Goal: Task Accomplishment & Management: Complete application form

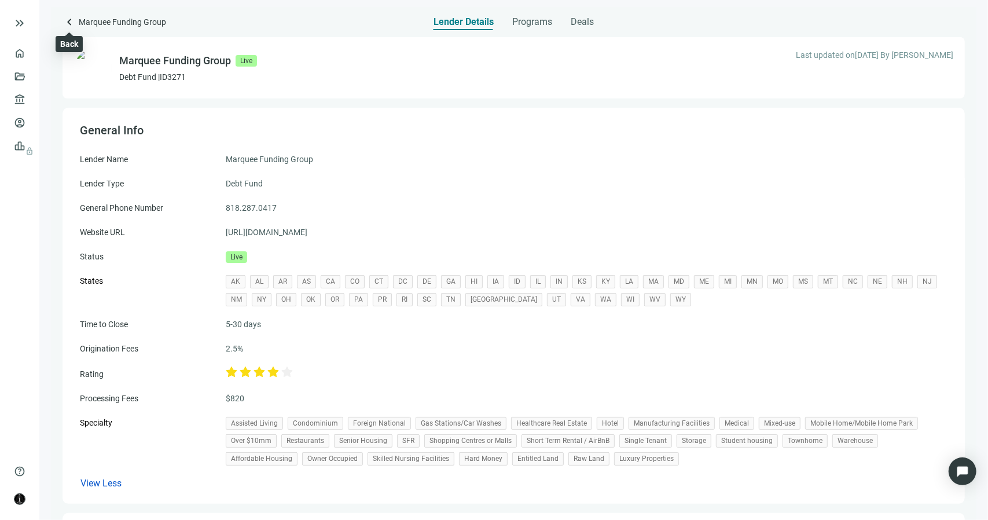
click at [68, 24] on span "keyboard_arrow_left" at bounding box center [69, 22] width 14 height 14
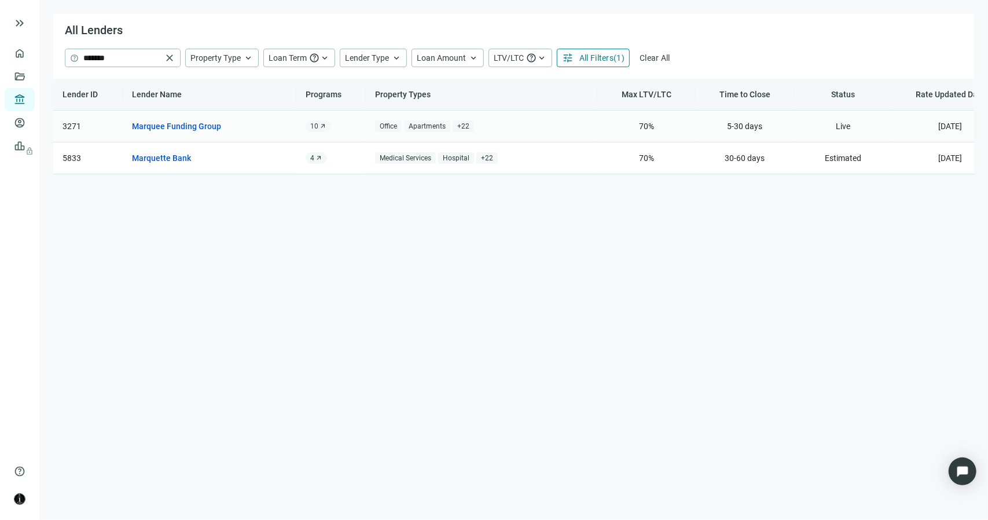
click at [461, 124] on span "+ 22" at bounding box center [463, 126] width 21 height 12
click at [356, 192] on main "All Lenders help ******* close Property Type keyboard_arrow_up Loan Term help k…" at bounding box center [513, 260] width 948 height 520
click at [29, 52] on link "Overview" at bounding box center [46, 53] width 34 height 9
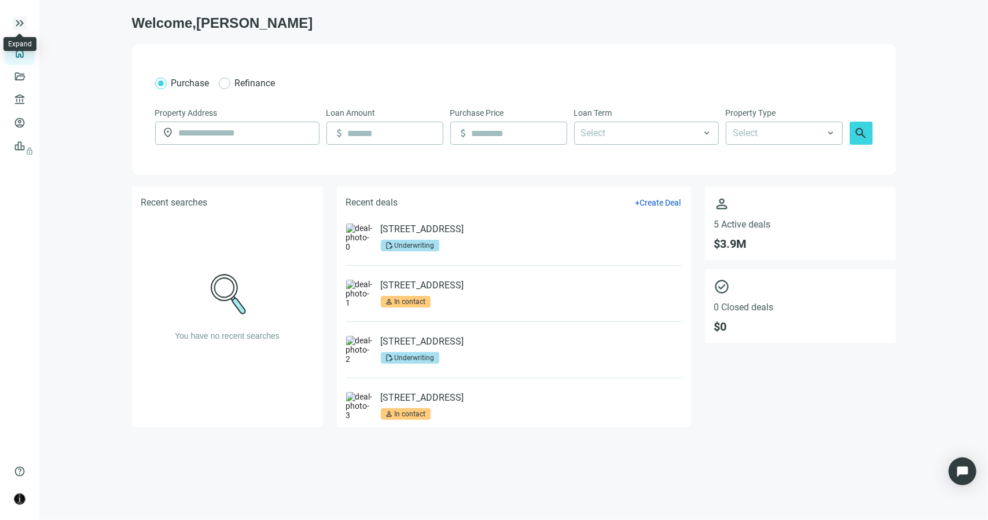
click at [14, 21] on span "keyboard_double_arrow_right" at bounding box center [20, 23] width 14 height 14
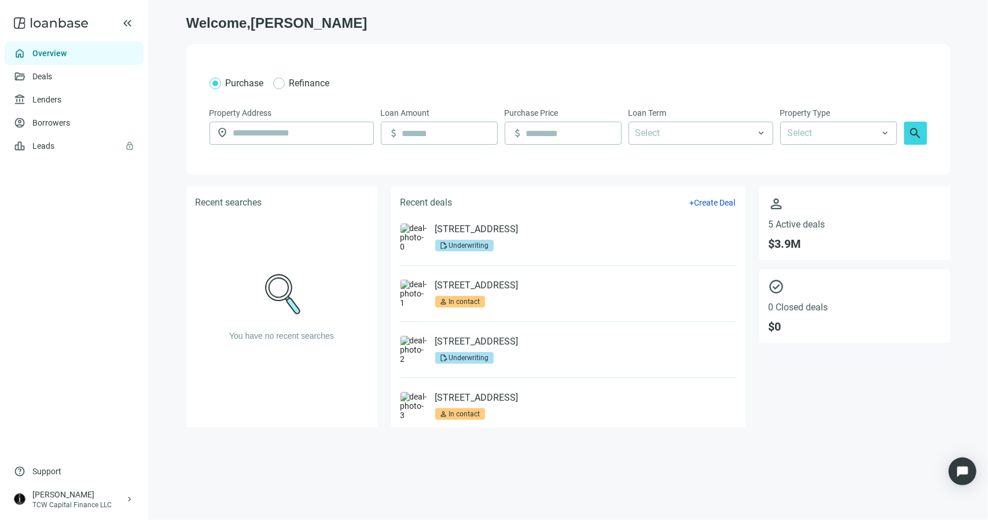
click at [39, 53] on link "Overview" at bounding box center [49, 53] width 34 height 9
click at [39, 76] on link "Deals" at bounding box center [42, 76] width 21 height 9
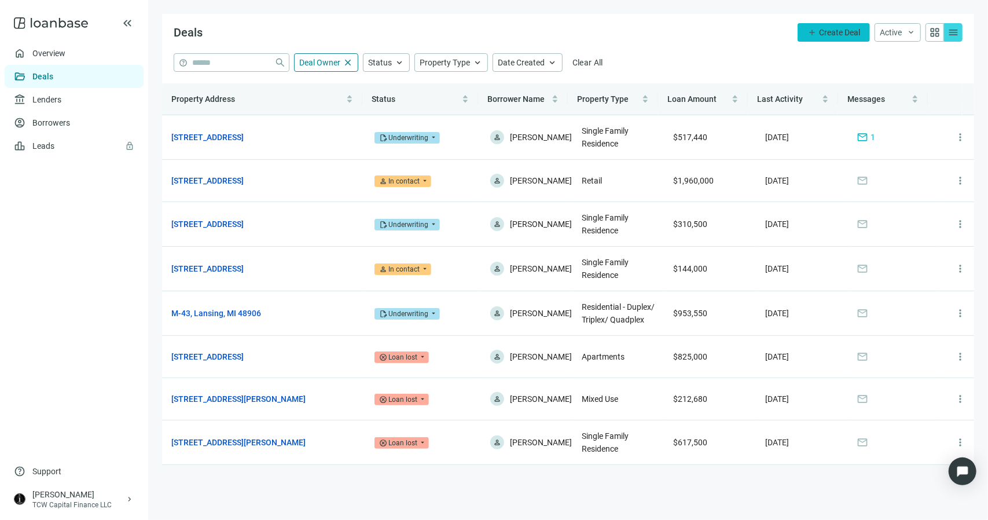
click at [824, 34] on span "Create Deal" at bounding box center [839, 32] width 41 height 9
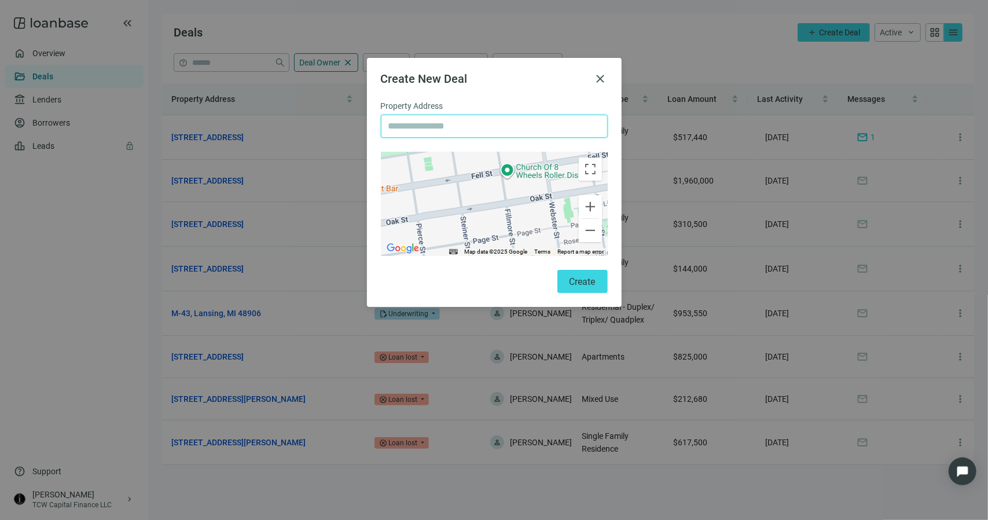
paste input "**********"
type input "**********"
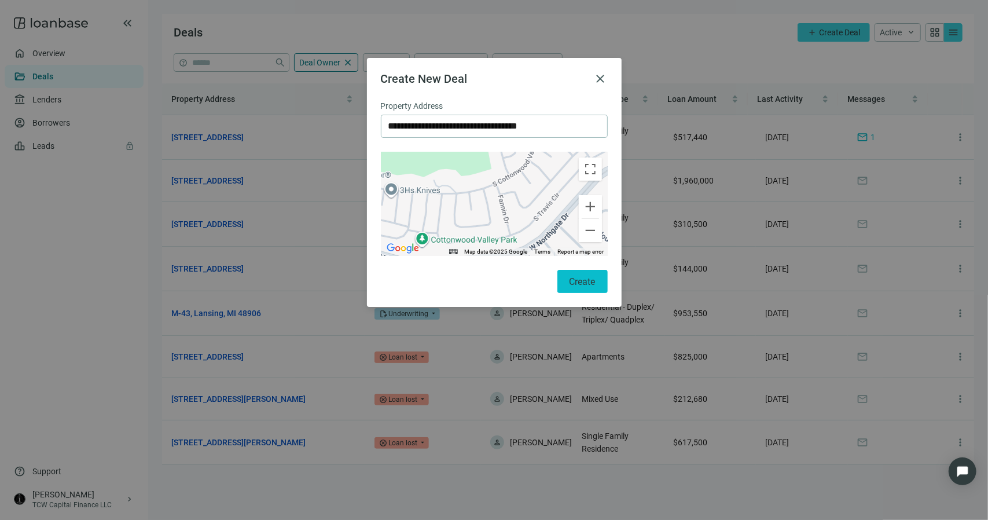
click at [569, 281] on span "Create" at bounding box center [582, 281] width 26 height 11
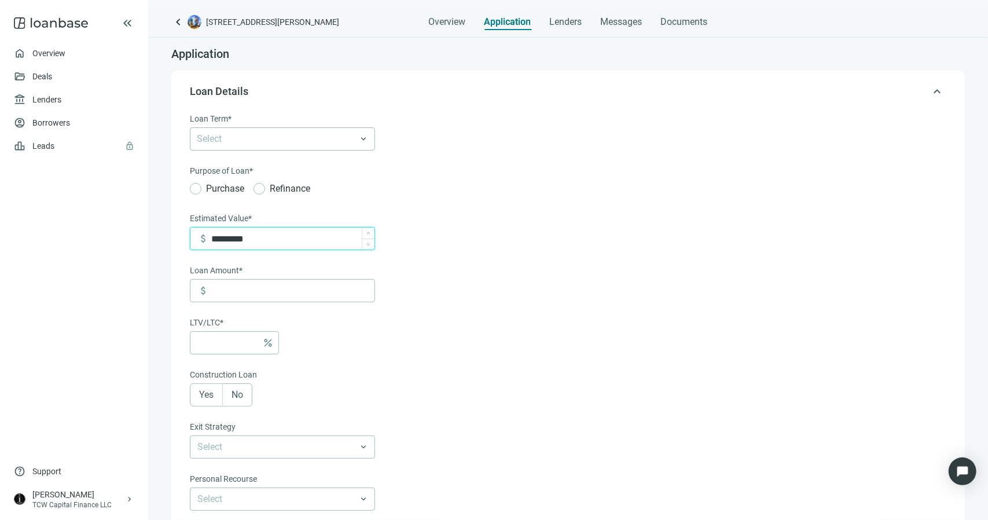
drag, startPoint x: 231, startPoint y: 238, endPoint x: 223, endPoint y: 239, distance: 8.1
click at [223, 239] on input "*********" at bounding box center [292, 238] width 163 height 22
click at [252, 237] on input "*********" at bounding box center [292, 238] width 163 height 22
click at [248, 237] on input "*********" at bounding box center [292, 238] width 163 height 22
click at [252, 238] on input "*********" at bounding box center [292, 238] width 163 height 22
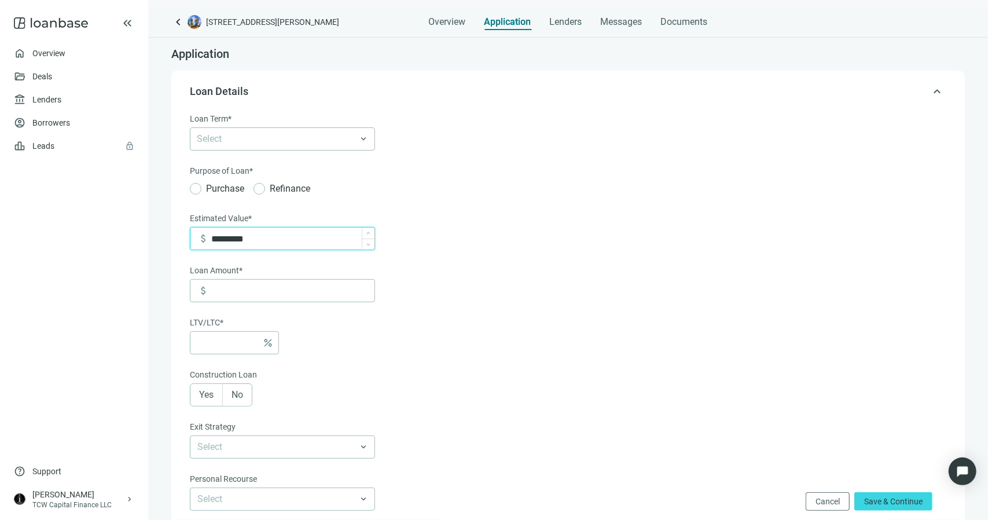
click at [248, 238] on input "*********" at bounding box center [292, 238] width 163 height 22
click at [244, 239] on input "*********" at bounding box center [292, 238] width 163 height 22
drag, startPoint x: 241, startPoint y: 240, endPoint x: 249, endPoint y: 240, distance: 7.5
click at [249, 240] on input "*********" at bounding box center [292, 238] width 163 height 22
type input "*********"
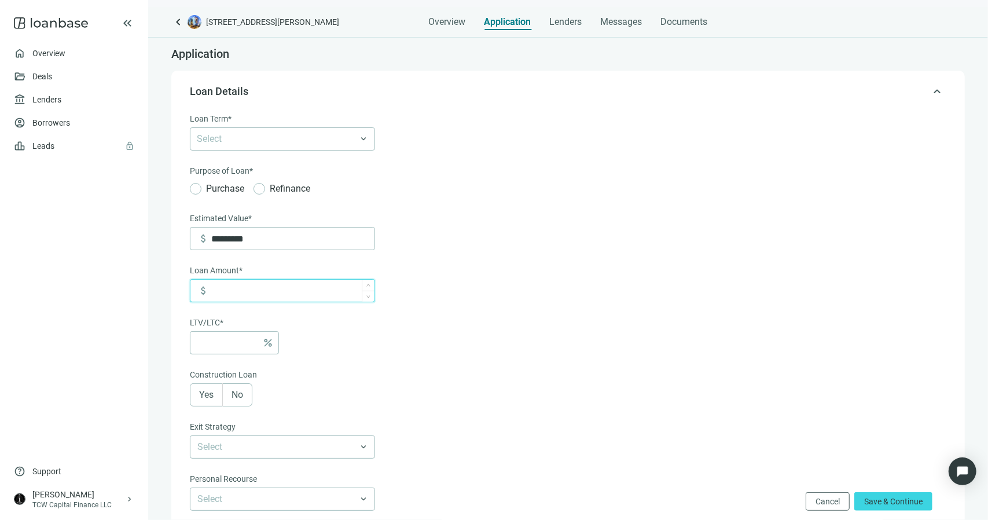
click at [265, 289] on input at bounding box center [292, 290] width 163 height 22
type input "*"
type input "***"
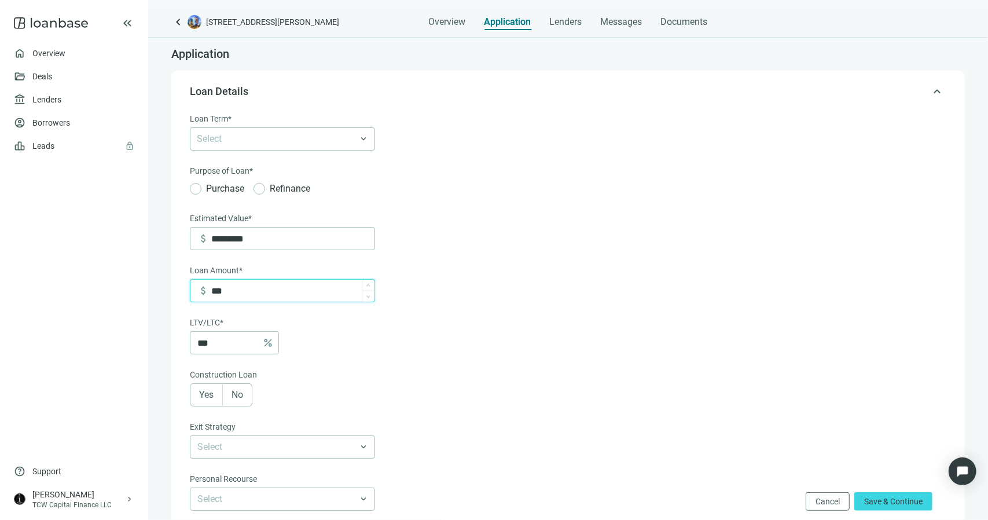
type input "*****"
type input "***"
type input "******"
type input "***"
type input "*******"
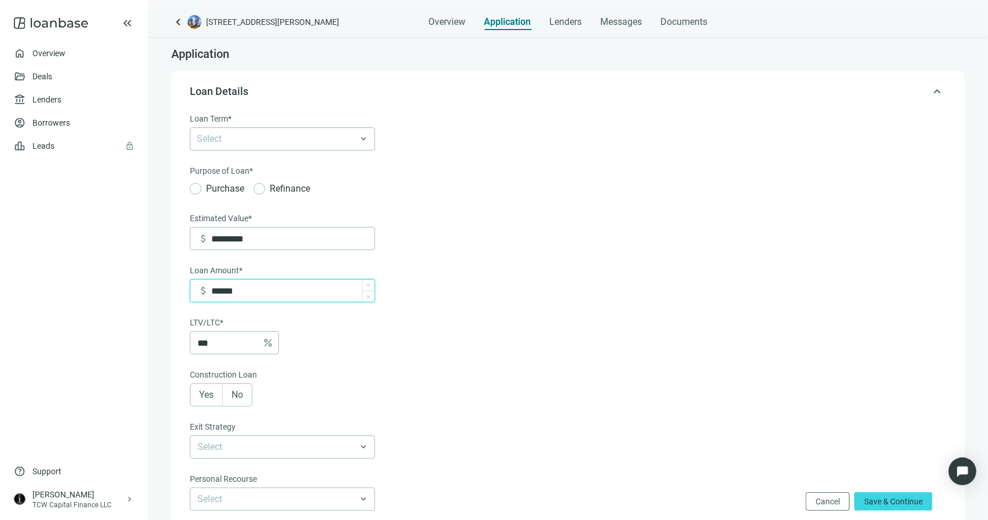
type input "****"
click at [429, 340] on form "Loan Term* Select keyboard_arrow_down Purpose of Loan* Purchase Refinance Estim…" at bounding box center [567, 405] width 754 height 587
click at [234, 395] on span "No" at bounding box center [237, 394] width 12 height 11
type input "*******"
click at [280, 138] on div at bounding box center [276, 139] width 168 height 16
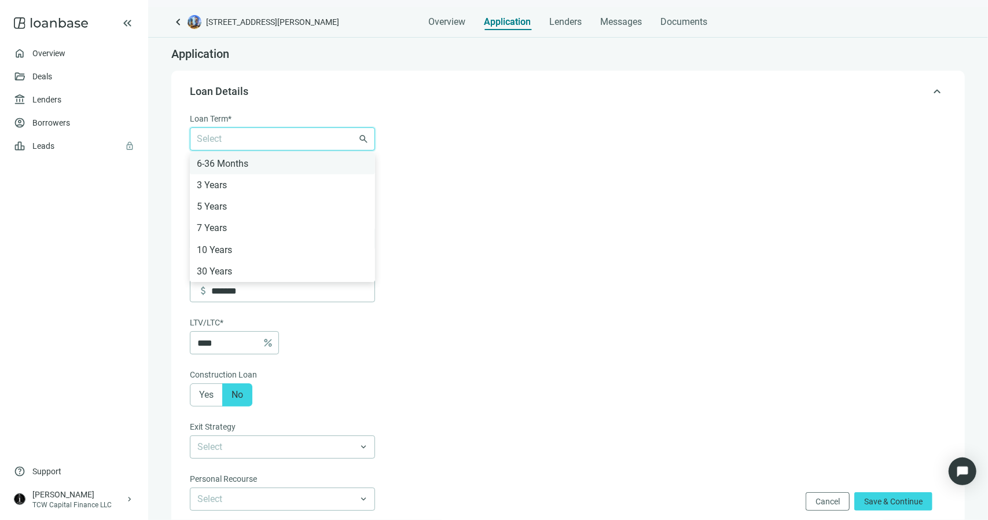
click at [265, 168] on div "6-36 Months" at bounding box center [282, 163] width 171 height 14
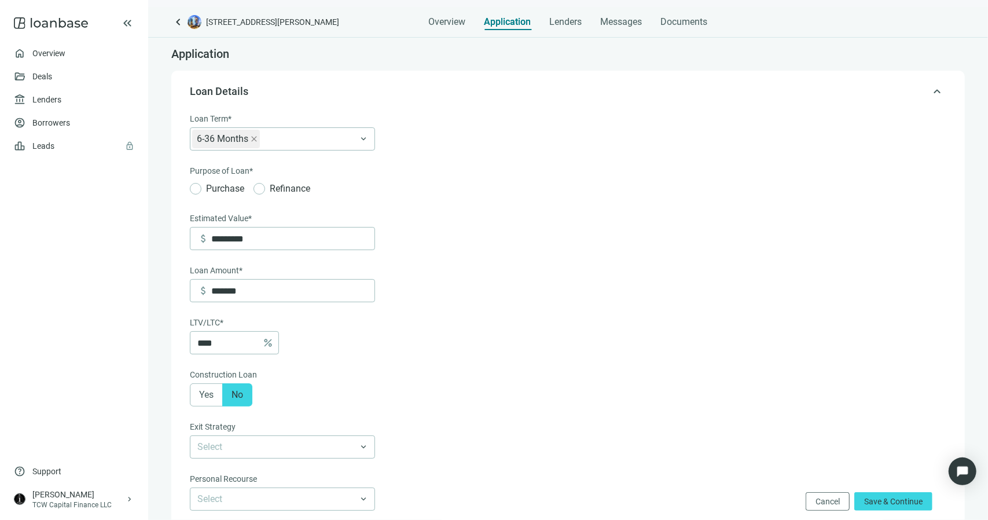
click at [500, 164] on form "Loan Term* 6-36 Months 6-36 Months 3 Years 5 Years 7 Years 10 Years 30 Years ke…" at bounding box center [567, 405] width 754 height 587
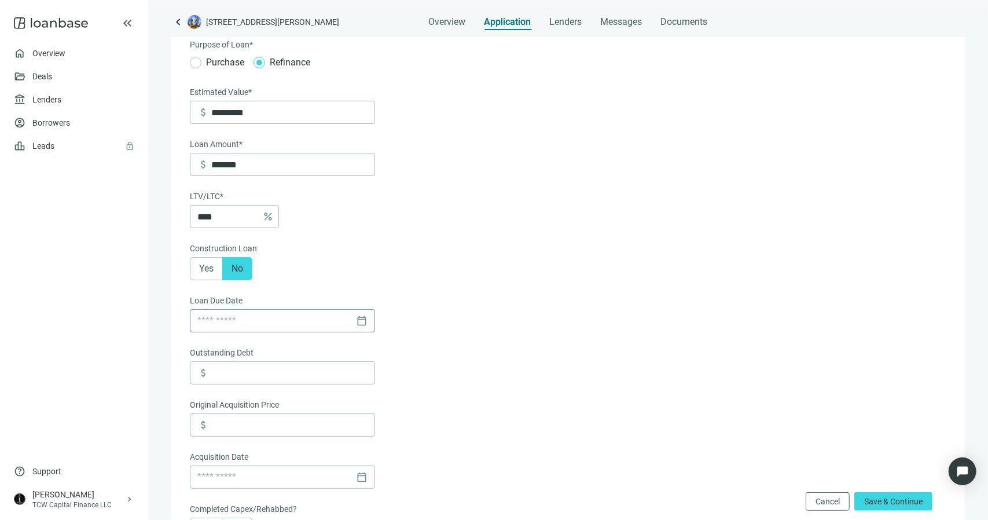
scroll to position [174, 0]
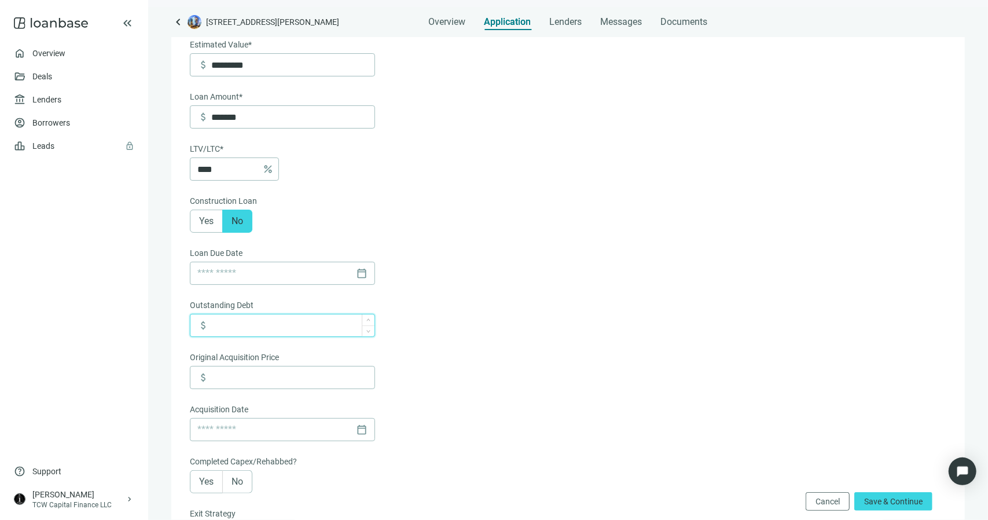
click at [268, 334] on input at bounding box center [292, 325] width 163 height 22
type input "*******"
click at [432, 347] on form "Loan Term* 6-36 Months 6-36 Months 3 Years 5 Years 7 Years 10 Years 30 Years ke…" at bounding box center [567, 362] width 754 height 847
click at [306, 378] on input at bounding box center [292, 377] width 163 height 22
type input "*******"
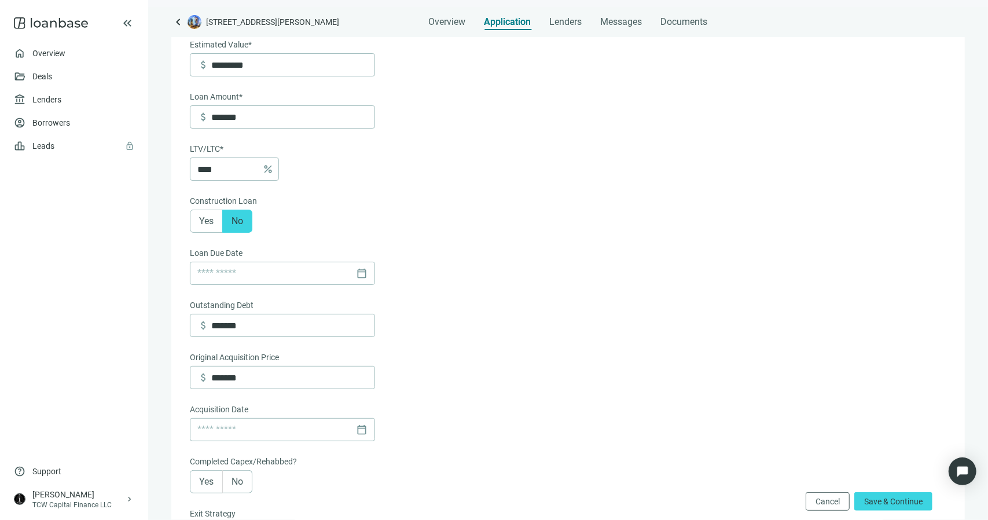
click at [496, 384] on form "Loan Term* 6-36 Months 6-36 Months 3 Years 5 Years 7 Years 10 Years 30 Years ke…" at bounding box center [567, 362] width 754 height 847
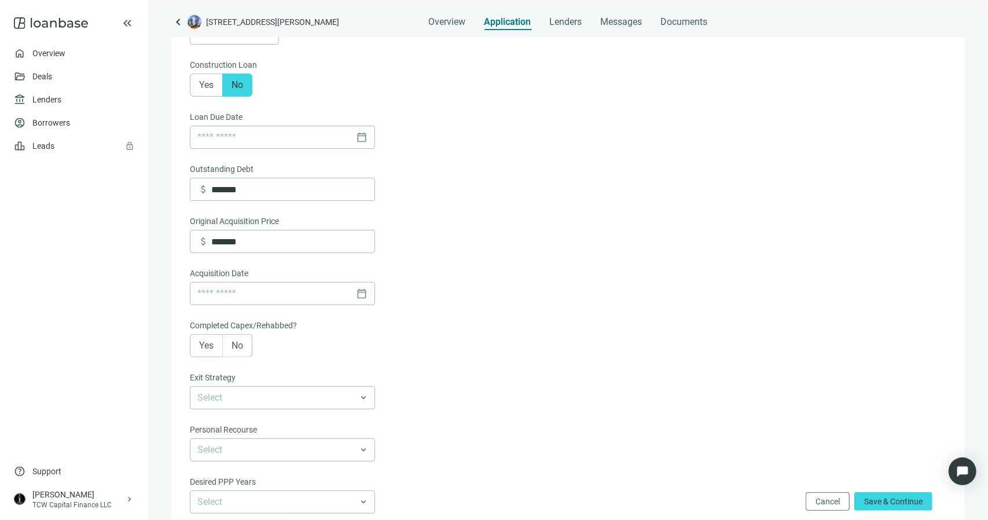
scroll to position [347, 0]
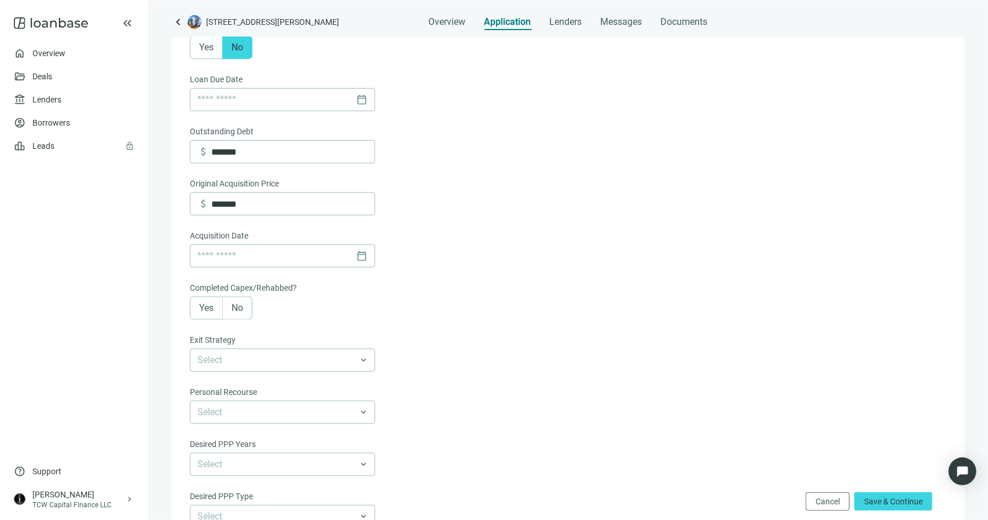
click at [243, 313] on span "No" at bounding box center [237, 307] width 12 height 11
click at [291, 362] on input "search" at bounding box center [277, 360] width 160 height 22
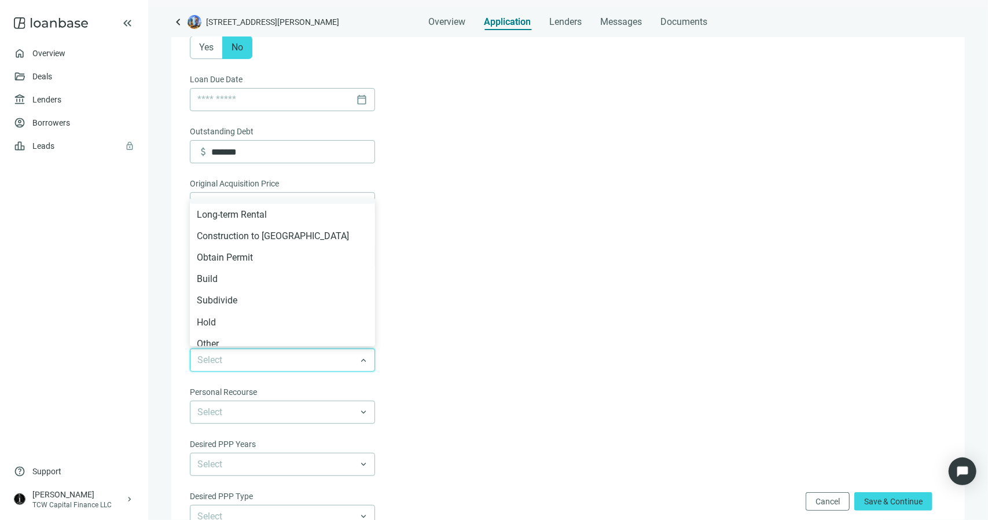
scroll to position [131, 0]
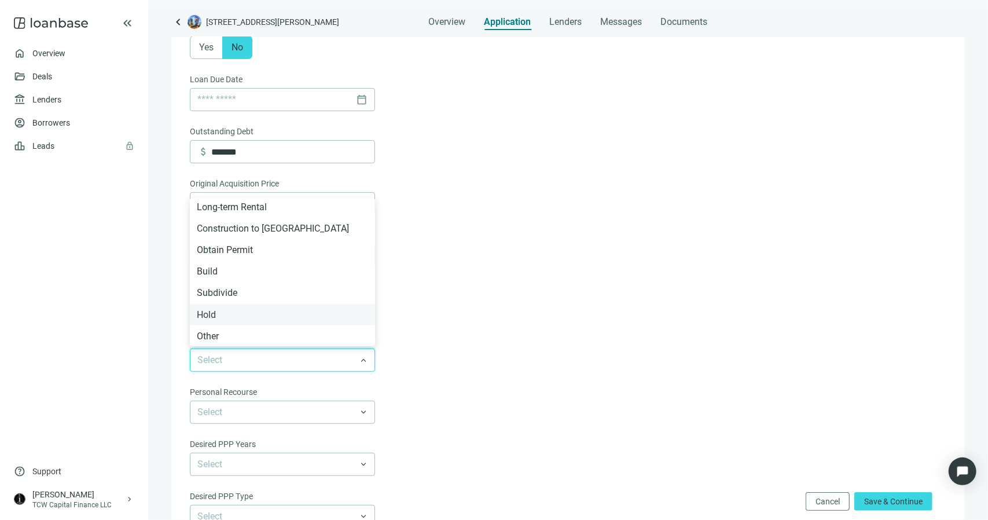
click at [271, 318] on div "Hold" at bounding box center [282, 314] width 171 height 14
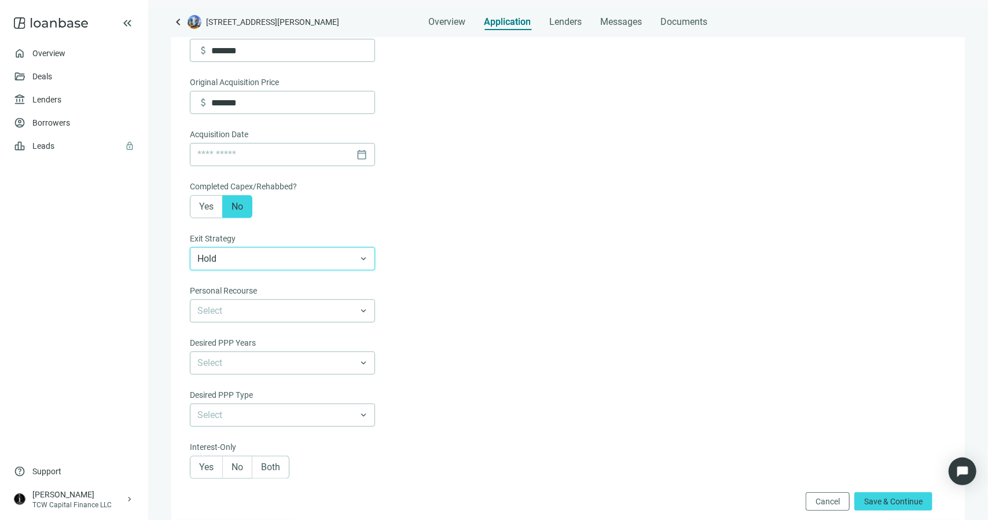
scroll to position [463, 0]
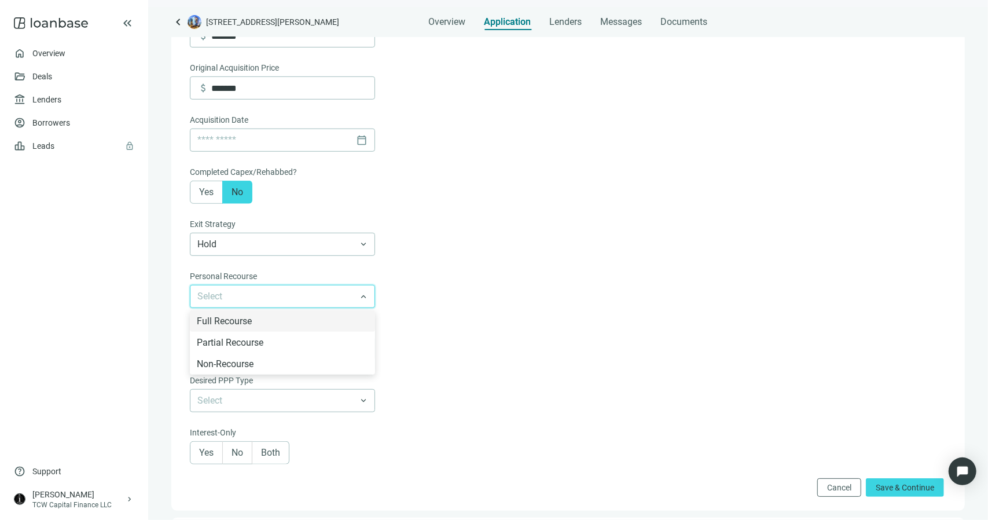
click at [264, 297] on input "search" at bounding box center [277, 296] width 160 height 22
click at [262, 323] on div "Full Recourse" at bounding box center [282, 321] width 171 height 14
click at [277, 344] on input "search" at bounding box center [277, 348] width 160 height 22
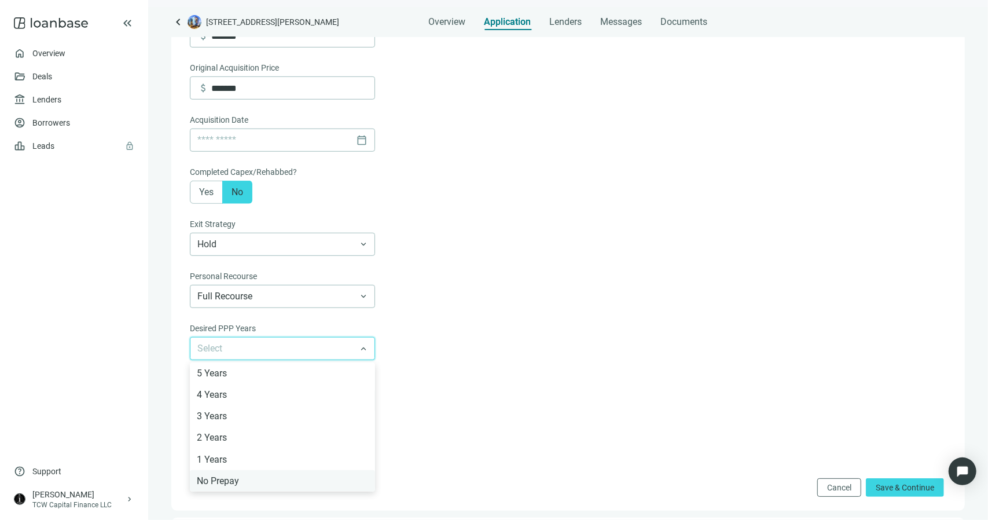
click at [245, 482] on div "No Prepay" at bounding box center [282, 480] width 171 height 14
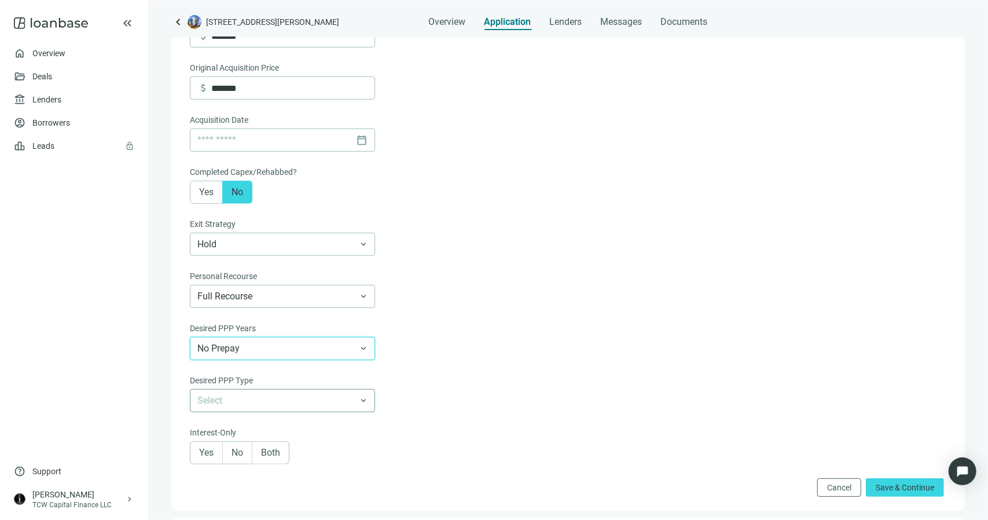
click at [253, 398] on input "search" at bounding box center [277, 400] width 160 height 22
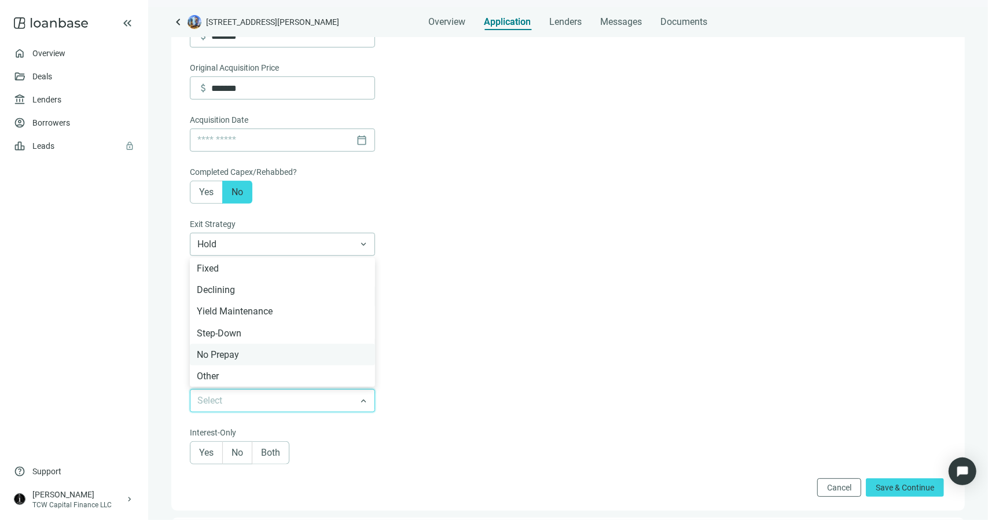
click at [231, 355] on div "No Prepay" at bounding box center [282, 354] width 171 height 14
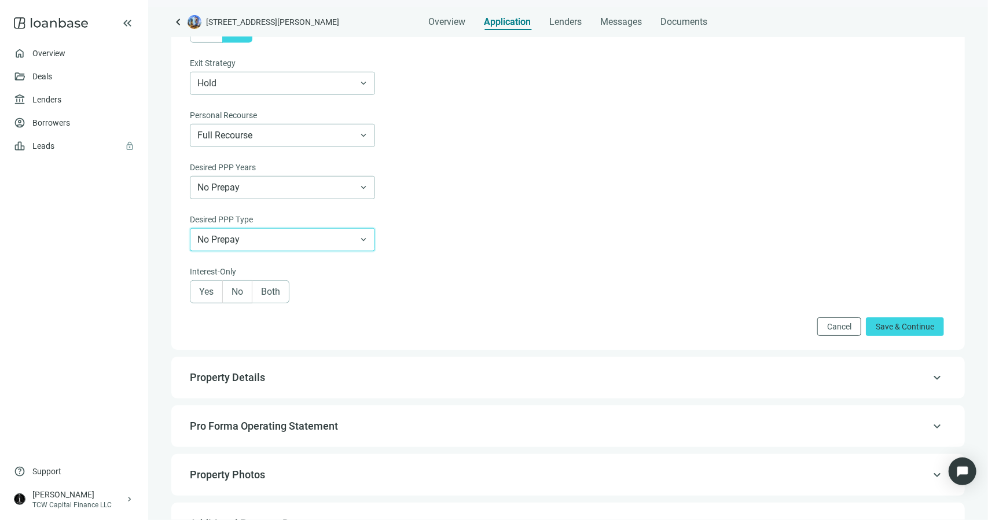
scroll to position [637, 0]
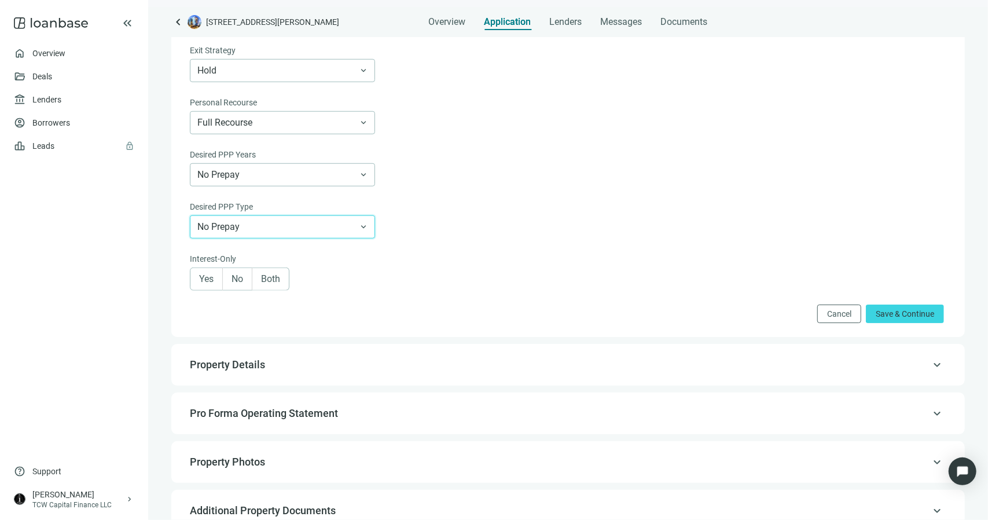
click at [204, 285] on label "Yes" at bounding box center [206, 278] width 33 height 23
click at [875, 317] on span "Save & Continue" at bounding box center [904, 313] width 58 height 9
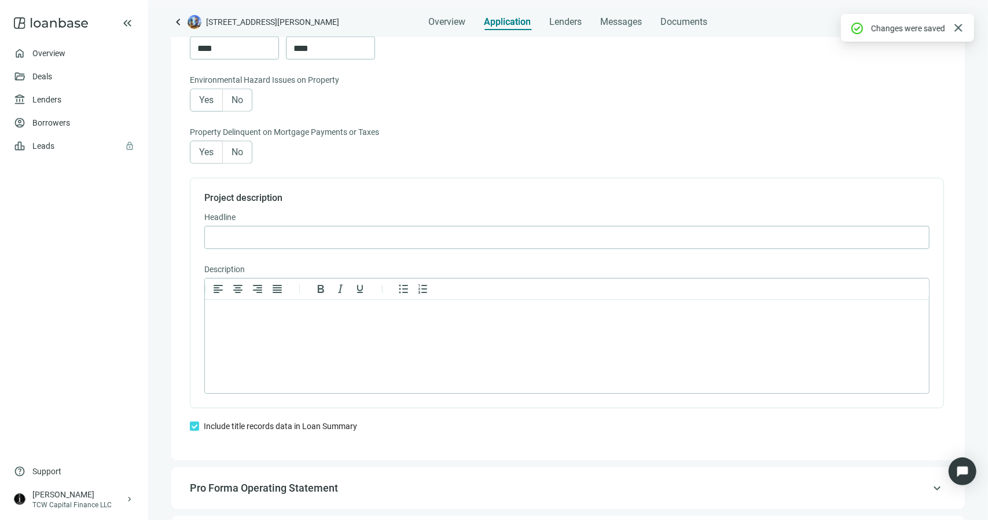
scroll to position [892, 0]
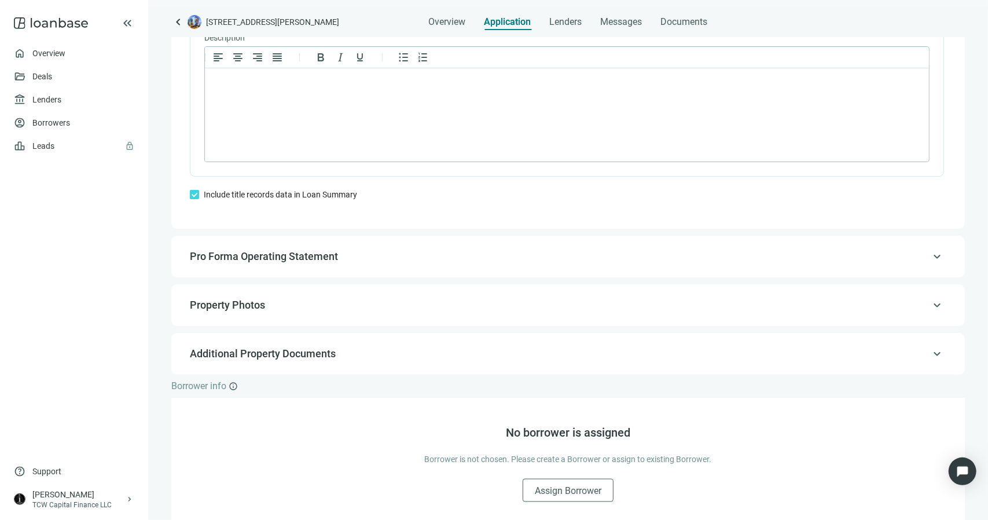
click at [272, 354] on span "Additional Property Documents" at bounding box center [263, 353] width 146 height 12
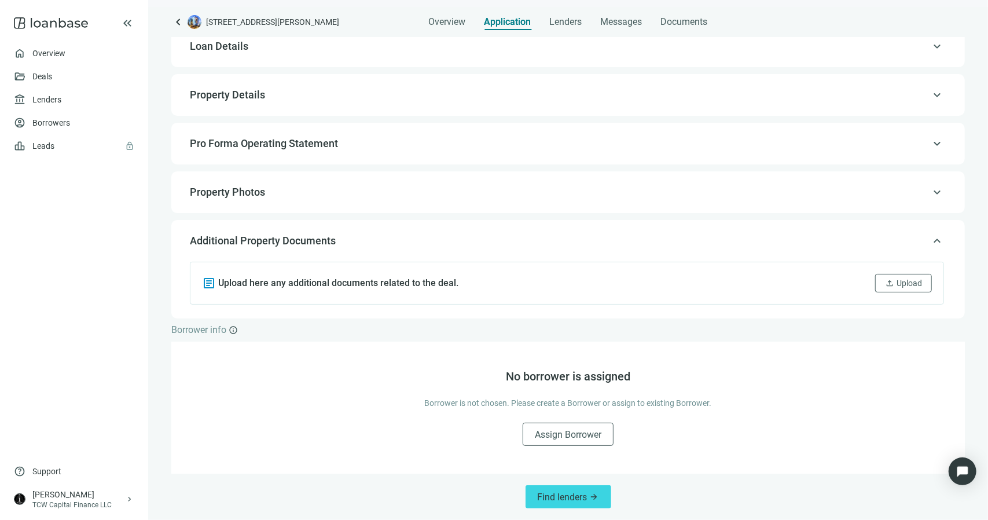
scroll to position [44, 0]
click at [896, 284] on span "Upload" at bounding box center [908, 283] width 25 height 9
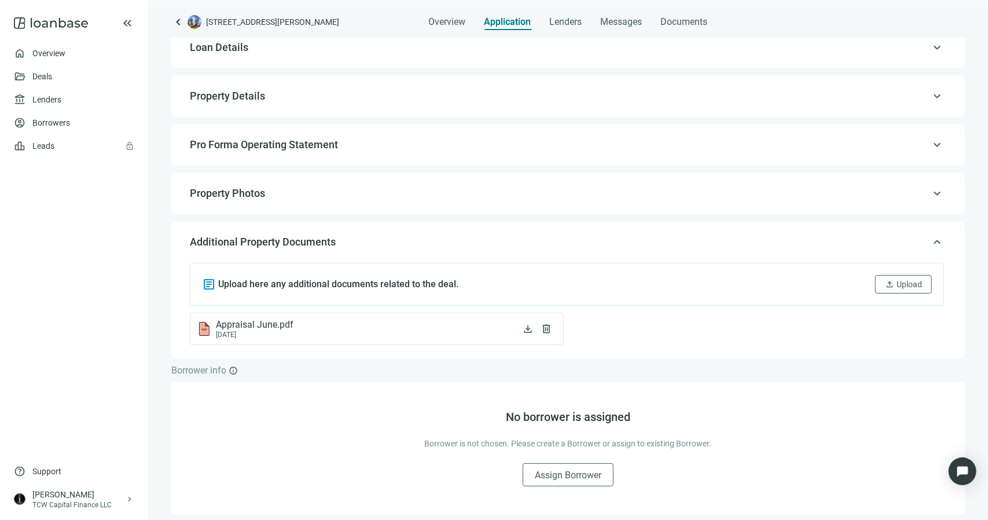
click at [245, 193] on span "Property Photos" at bounding box center [227, 193] width 75 height 12
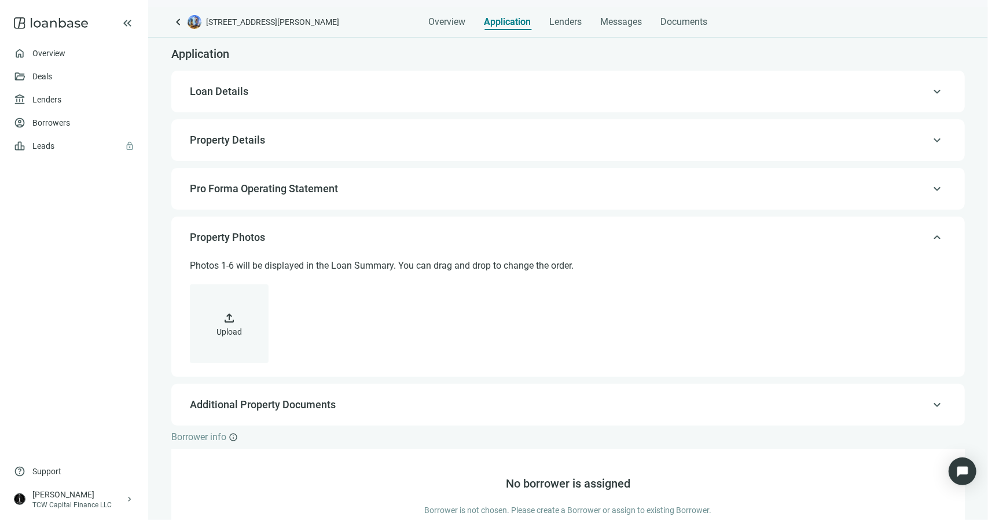
click at [247, 141] on span "Property Details" at bounding box center [227, 140] width 75 height 12
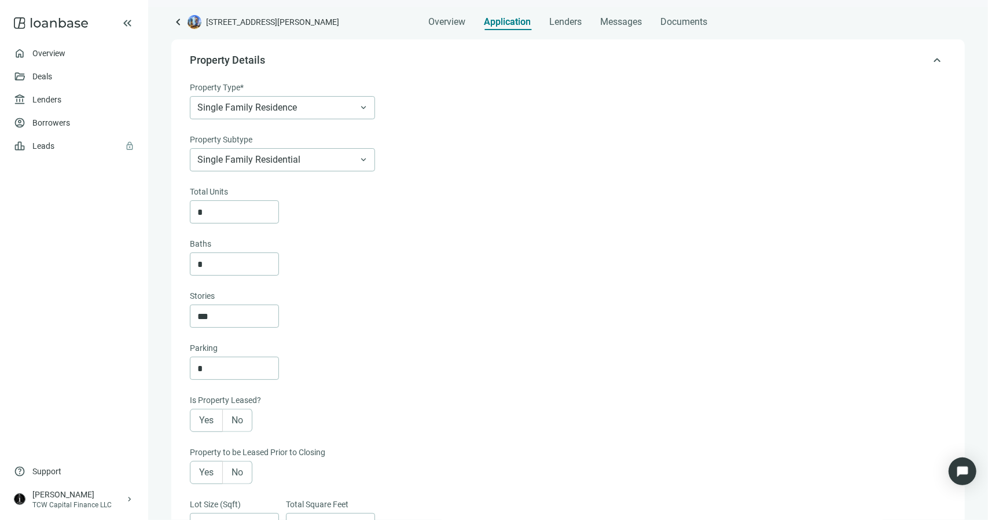
scroll to position [82, 0]
click at [248, 416] on label "No" at bounding box center [238, 418] width 30 height 23
click at [252, 470] on label "No" at bounding box center [238, 470] width 30 height 23
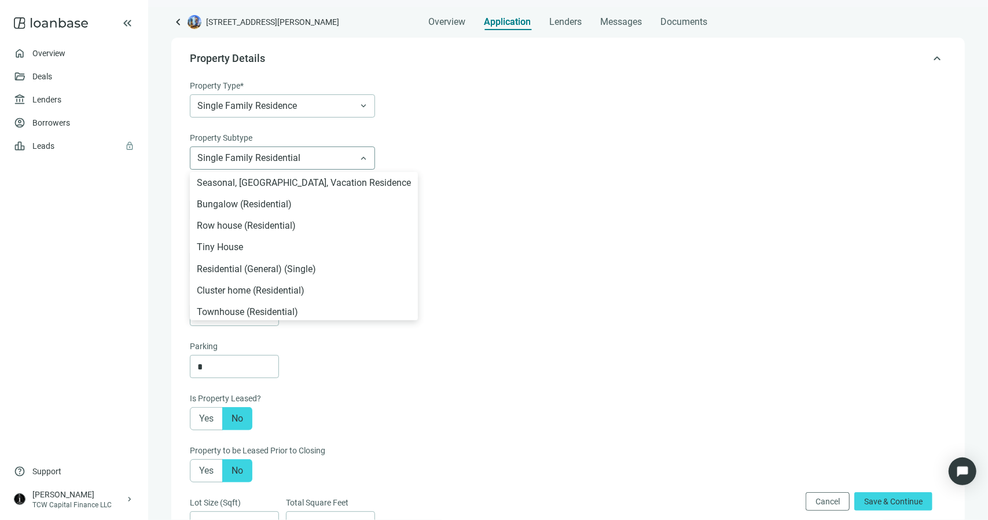
click at [339, 160] on span "Single Family Residential" at bounding box center [282, 158] width 170 height 22
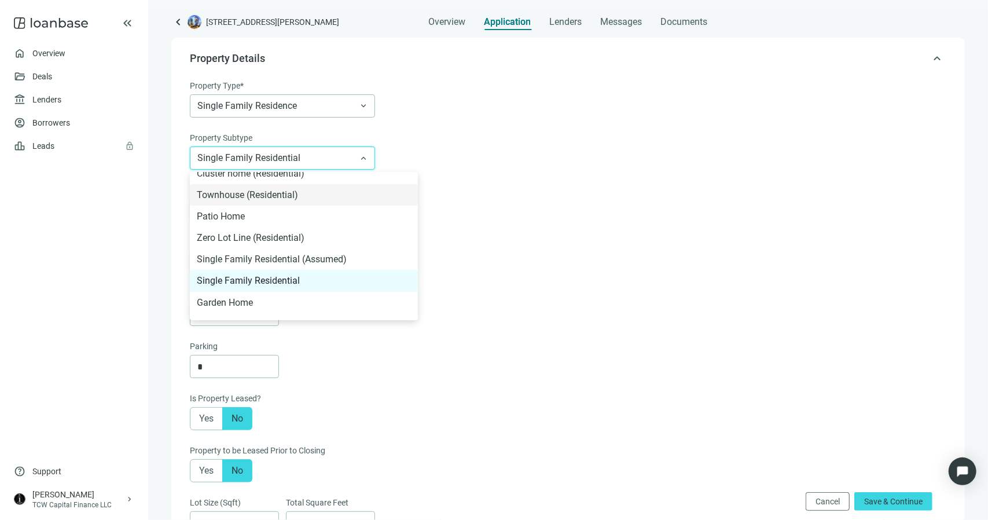
scroll to position [131, 0]
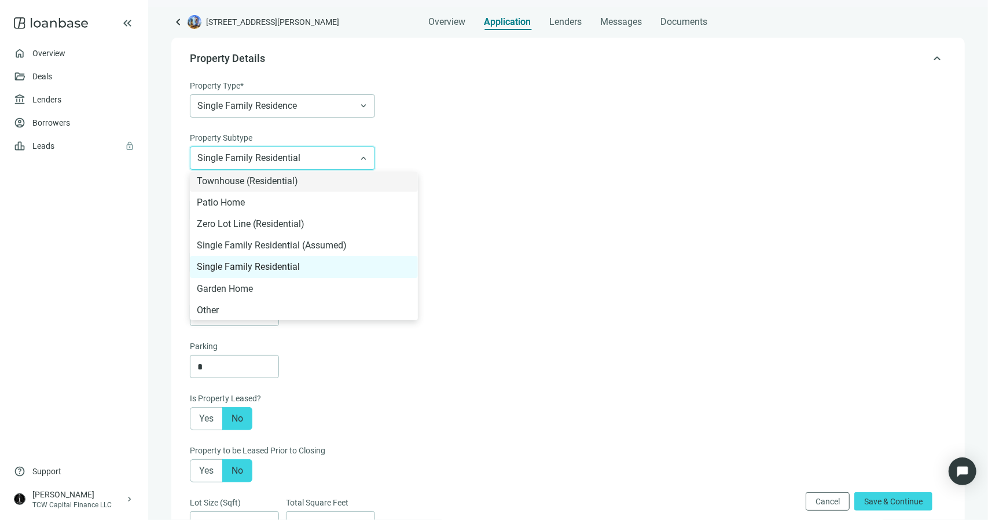
click at [410, 238] on div "Baths" at bounding box center [567, 243] width 754 height 15
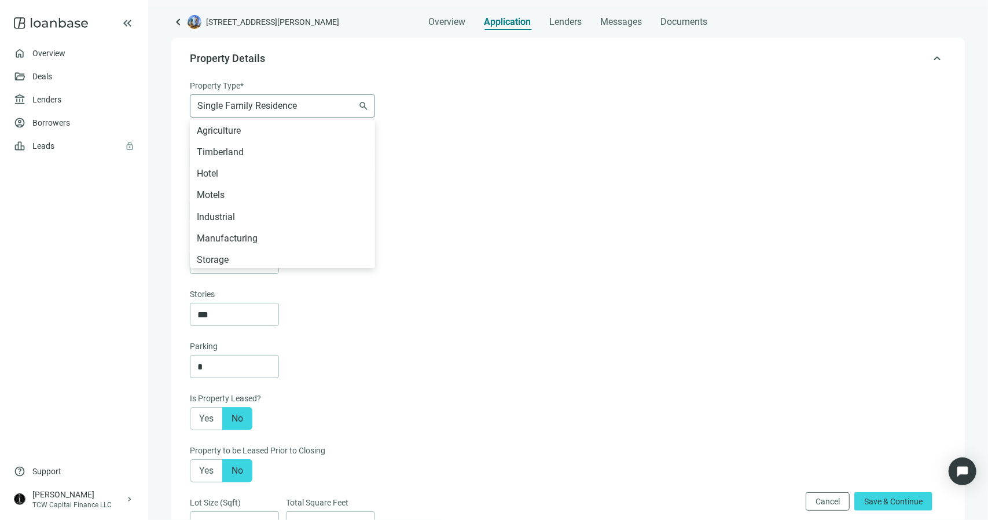
click at [341, 105] on span "Single Family Residence" at bounding box center [282, 106] width 170 height 22
click at [426, 120] on div "Property Type* Single Family Residence Agriculture Timberland Hotel Motels Indu…" at bounding box center [567, 124] width 754 height 90
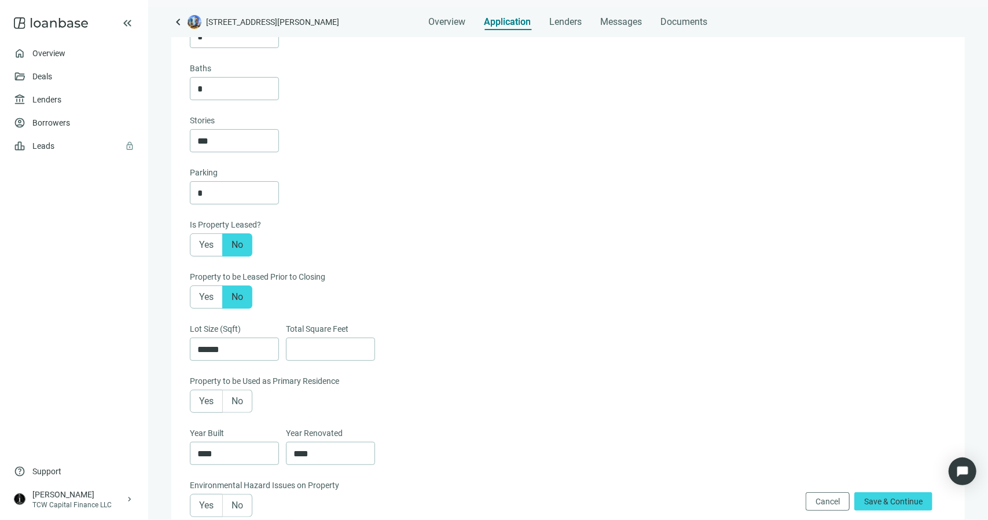
scroll to position [545, 0]
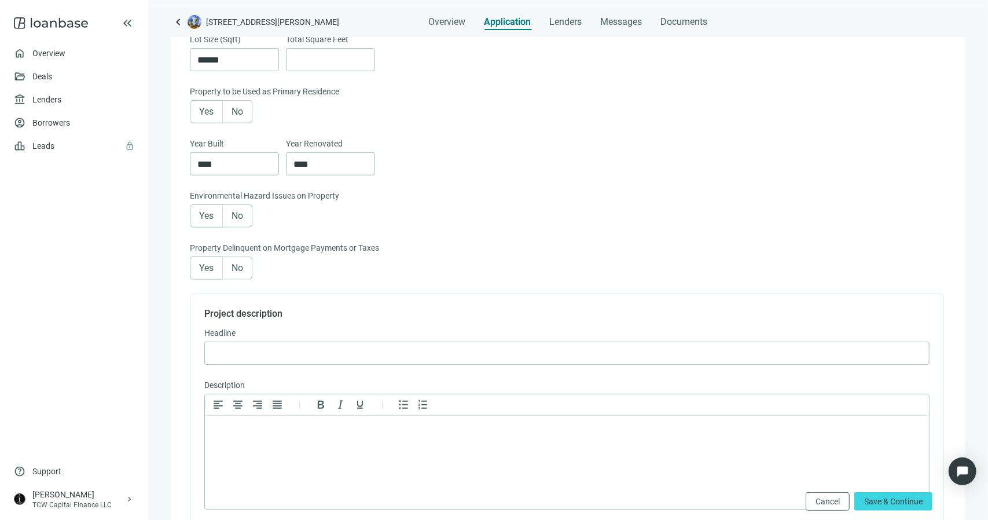
click at [233, 269] on span "No" at bounding box center [237, 267] width 12 height 11
click at [236, 220] on span "No" at bounding box center [237, 215] width 12 height 11
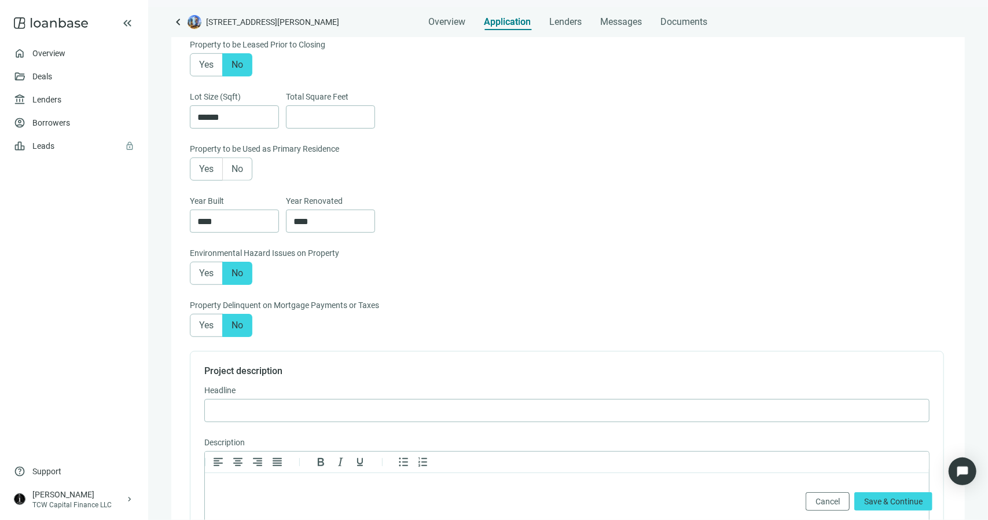
scroll to position [487, 0]
click at [212, 168] on span "Yes" at bounding box center [206, 169] width 14 height 11
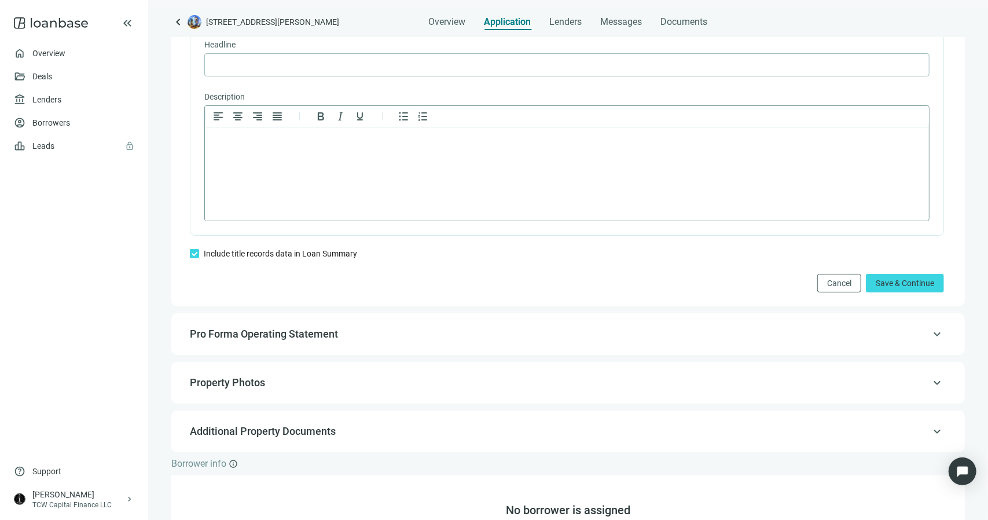
scroll to position [834, 0]
click at [881, 283] on span "Save & Continue" at bounding box center [904, 281] width 58 height 9
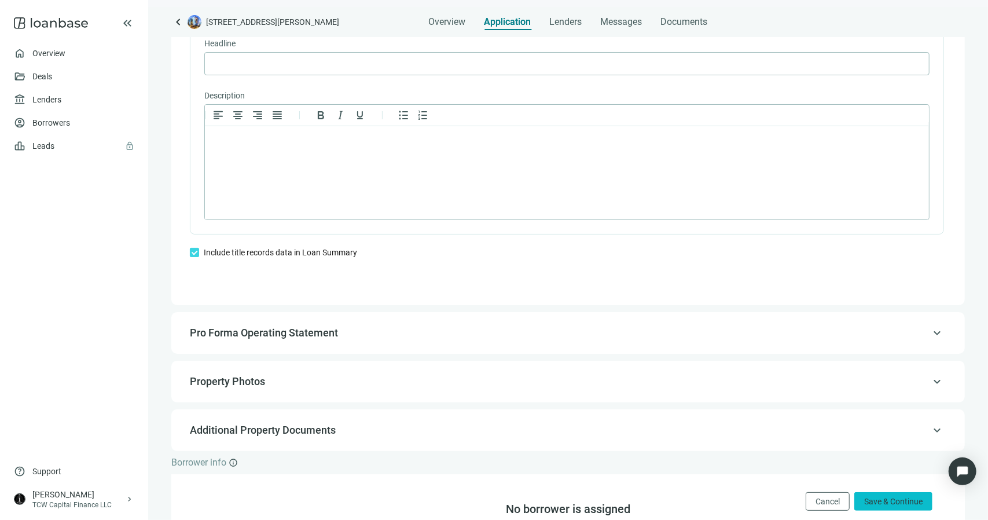
scroll to position [117, 0]
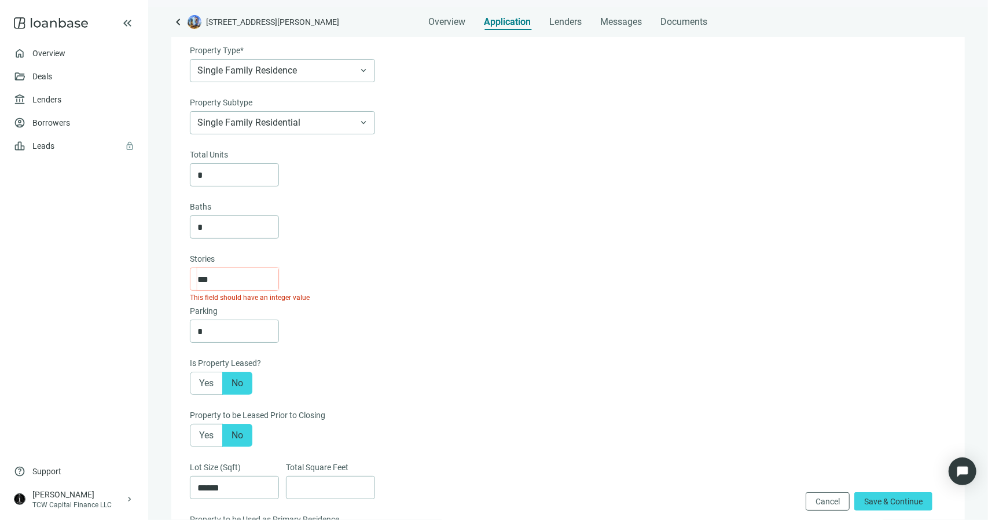
drag, startPoint x: 240, startPoint y: 278, endPoint x: 166, endPoint y: 283, distance: 73.6
type input "*"
click at [518, 252] on div "Stories" at bounding box center [567, 259] width 754 height 15
click at [896, 501] on span "Save & Continue" at bounding box center [893, 500] width 58 height 9
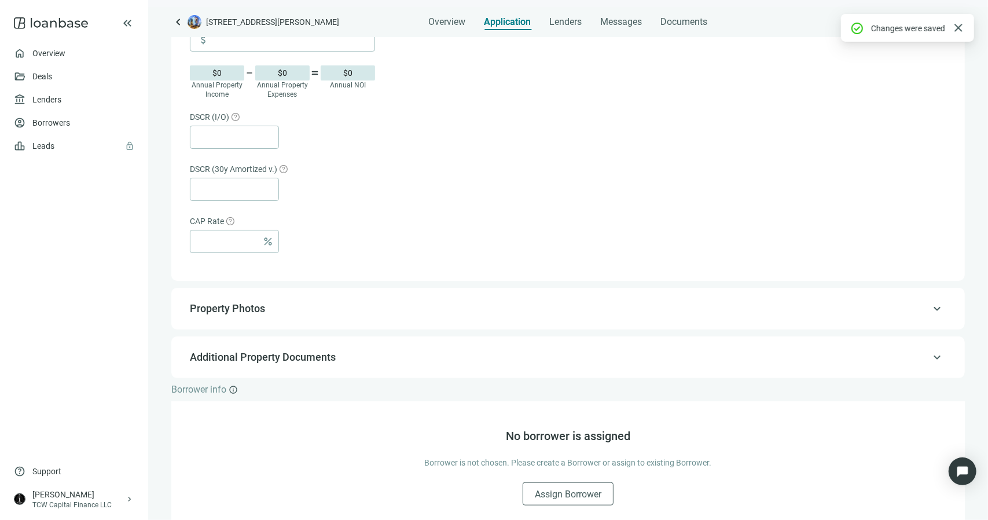
scroll to position [692, 0]
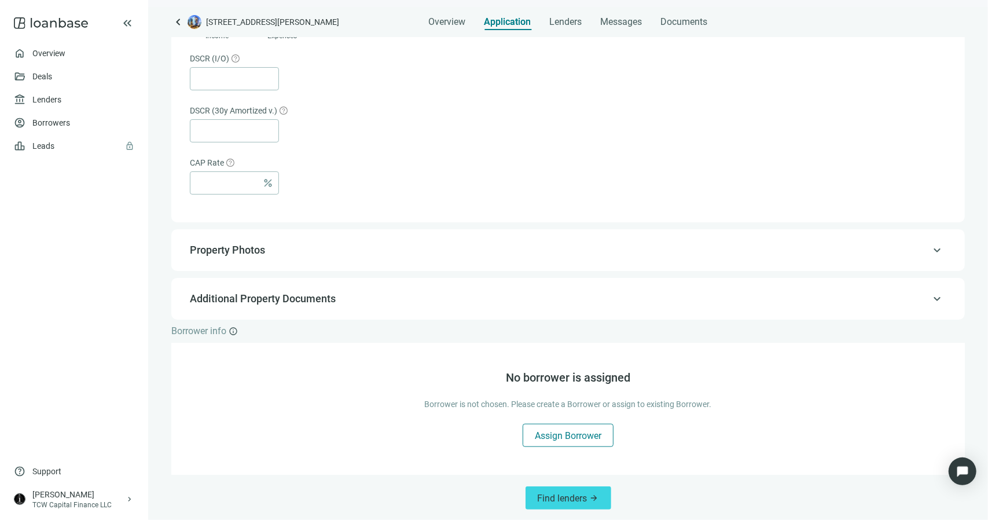
click at [550, 430] on span "Assign Borrower" at bounding box center [568, 435] width 67 height 11
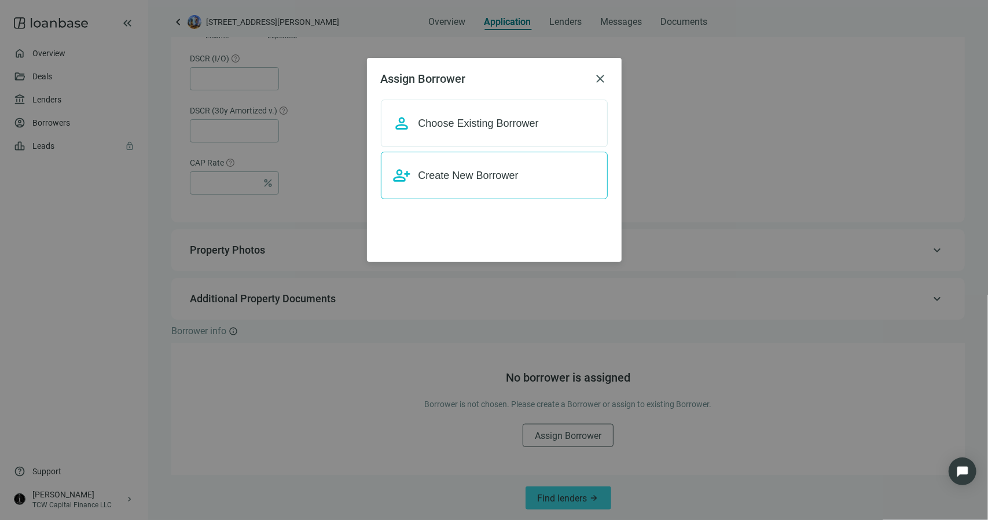
click at [460, 175] on span "Create New Borrower" at bounding box center [468, 176] width 100 height 12
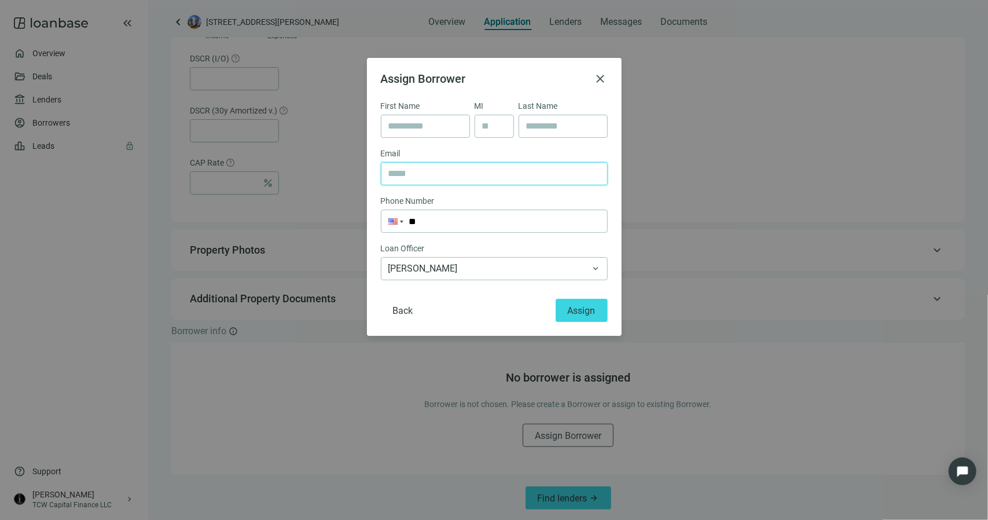
click at [429, 179] on input "text" at bounding box center [494, 174] width 212 height 22
paste input "**********"
type input "**********"
click at [428, 126] on input "text" at bounding box center [425, 126] width 74 height 22
type input "*******"
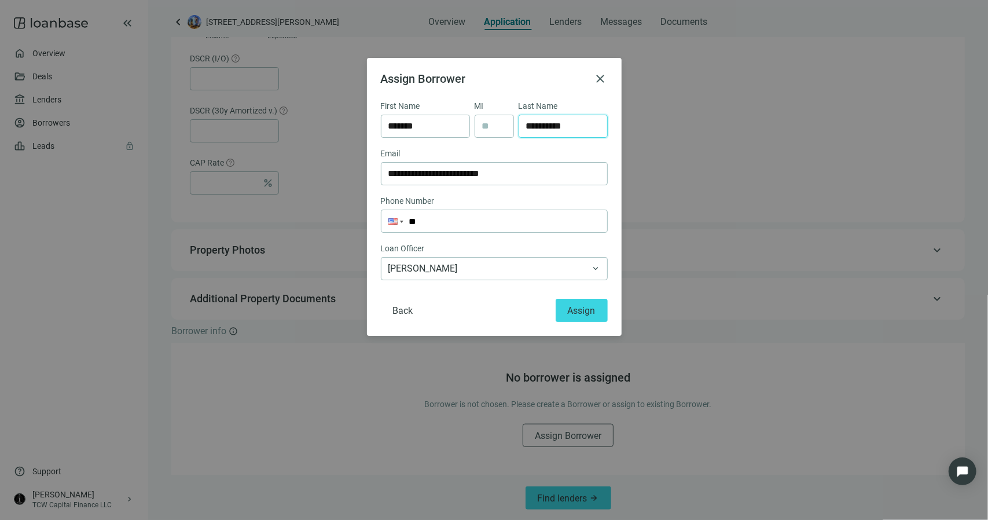
type input "**********"
paste input "**********"
type input "**********"
click at [588, 308] on span "Assign" at bounding box center [582, 310] width 28 height 11
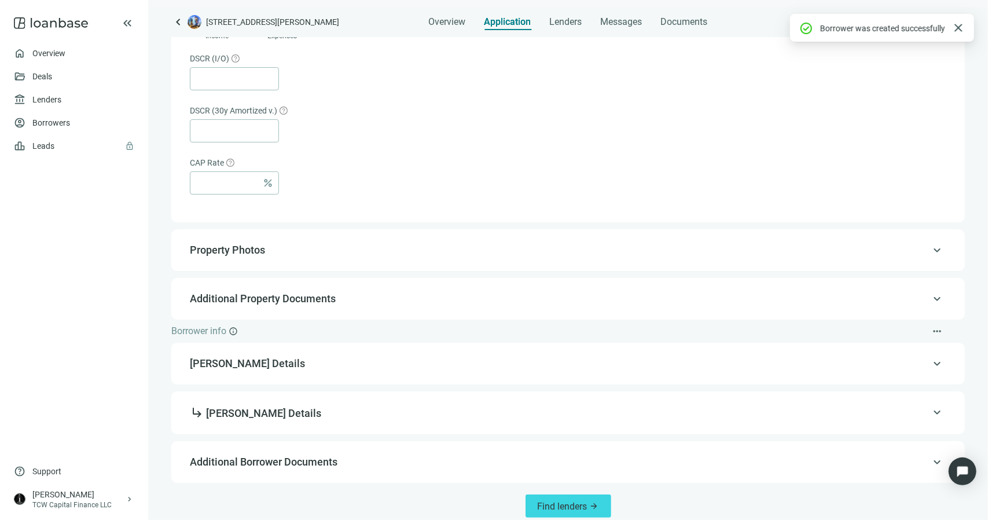
scroll to position [700, 0]
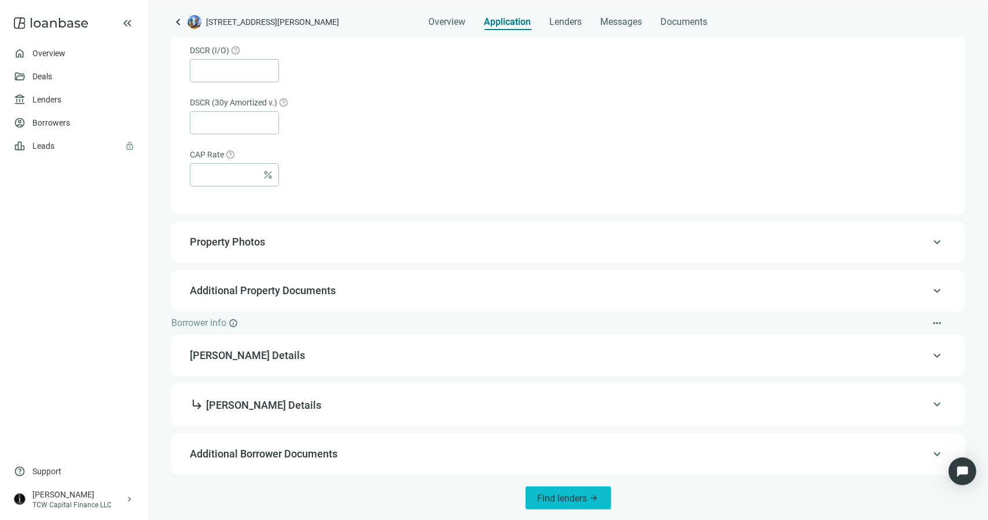
click at [568, 499] on span "Find lenders" at bounding box center [563, 497] width 50 height 11
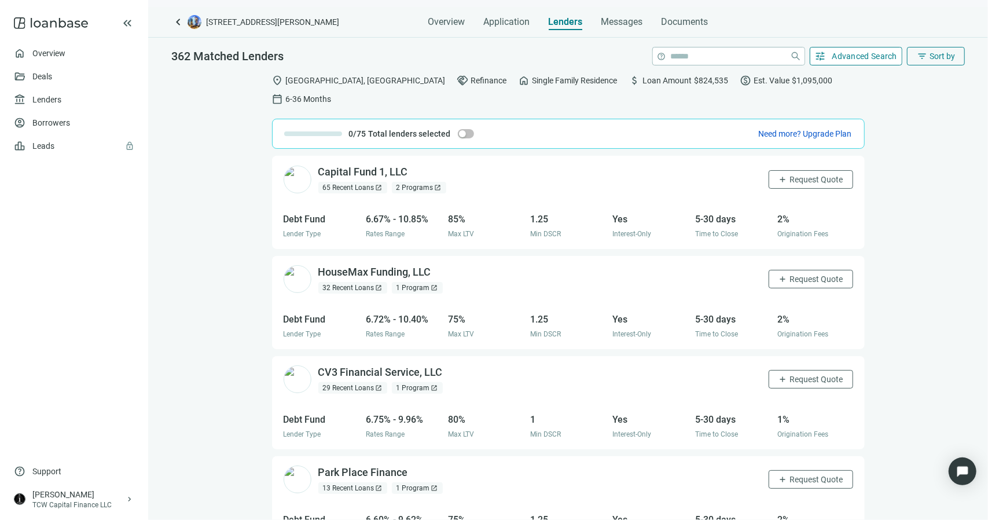
click at [862, 58] on span "Advanced Search" at bounding box center [864, 55] width 65 height 9
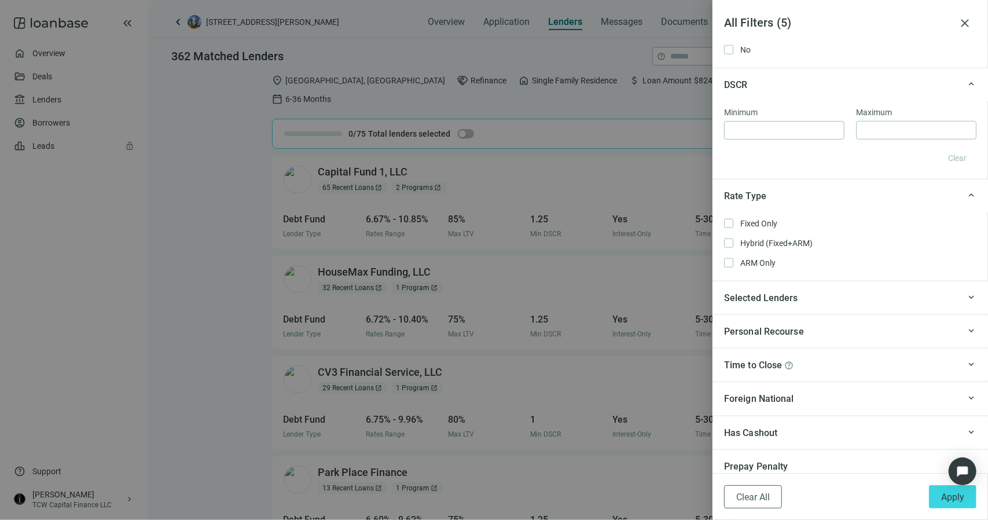
scroll to position [912, 0]
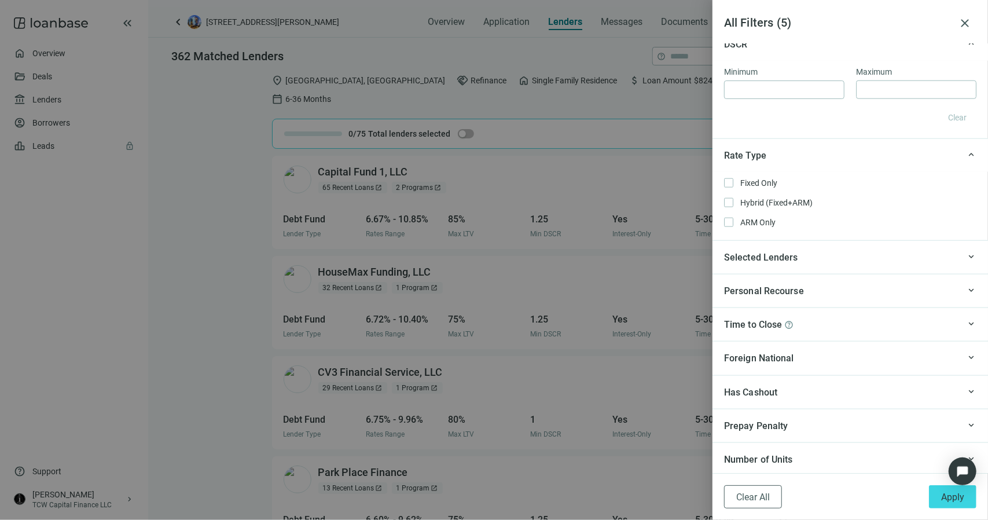
click at [767, 385] on span "Has Cashout" at bounding box center [750, 392] width 53 height 14
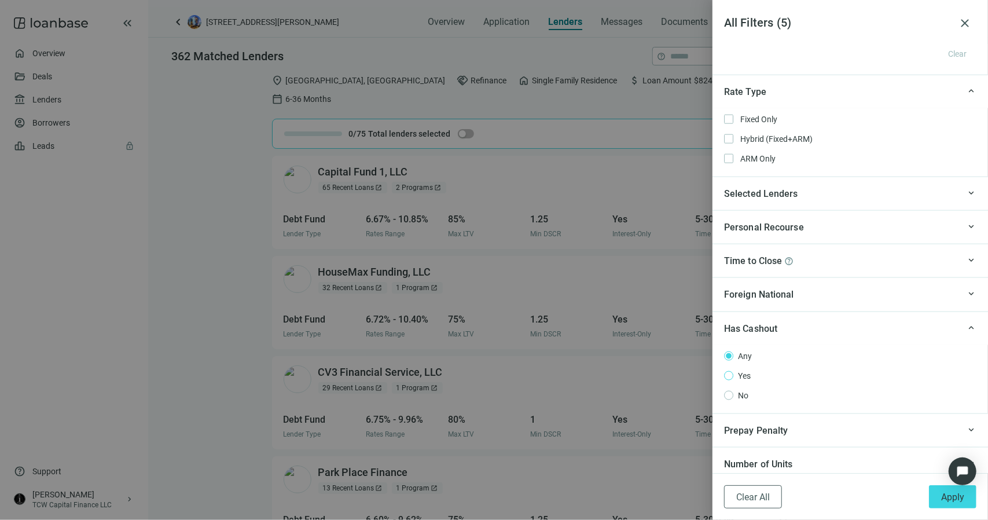
scroll to position [980, 0]
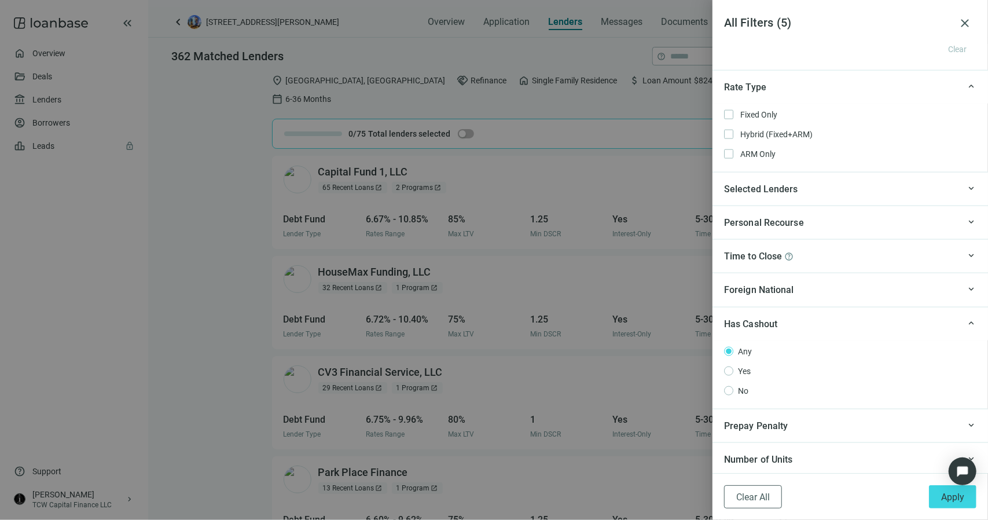
click at [749, 223] on span "Personal Recourse" at bounding box center [764, 222] width 80 height 11
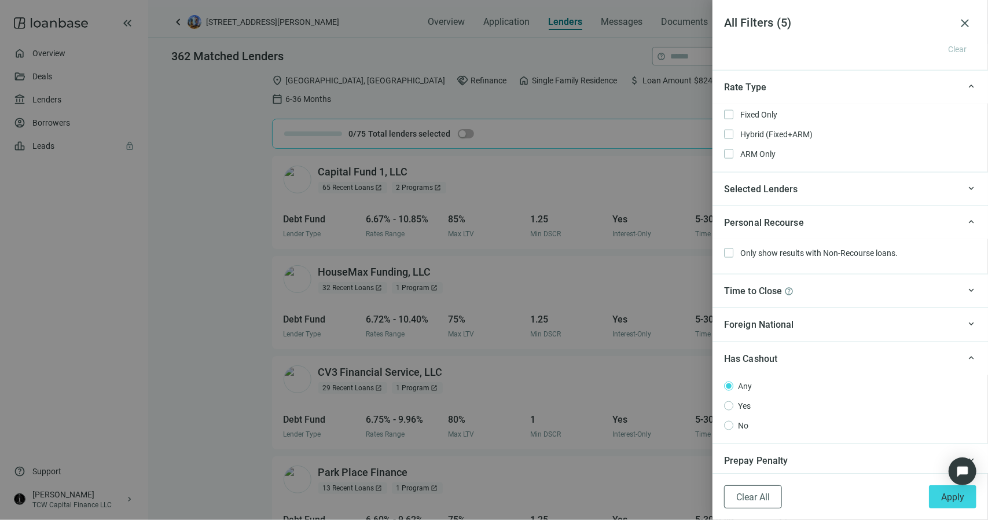
click at [749, 223] on span "Personal Recourse" at bounding box center [764, 222] width 80 height 11
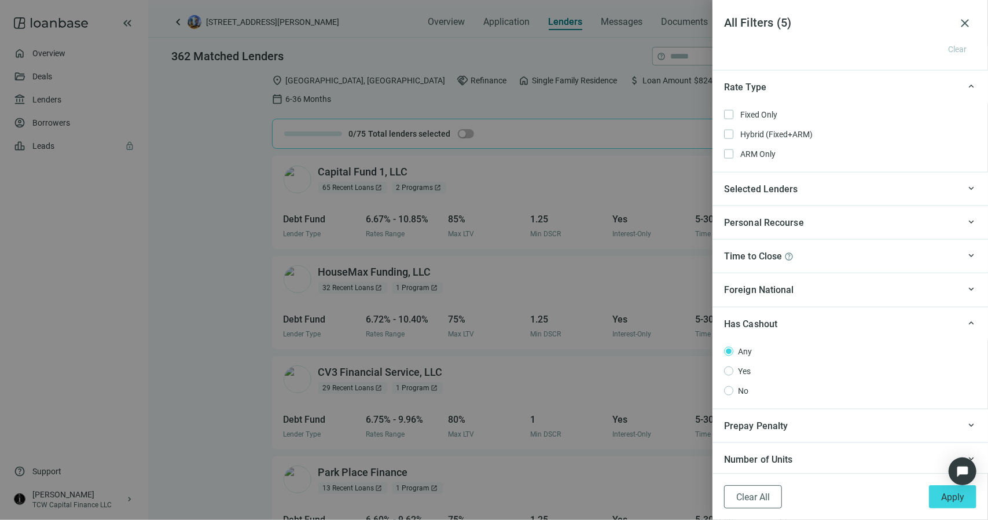
click at [756, 192] on span "Selected Lenders" at bounding box center [761, 189] width 74 height 14
click at [788, 430] on div "keyboard_arrow_up Prepay Penalty" at bounding box center [849, 426] width 275 height 34
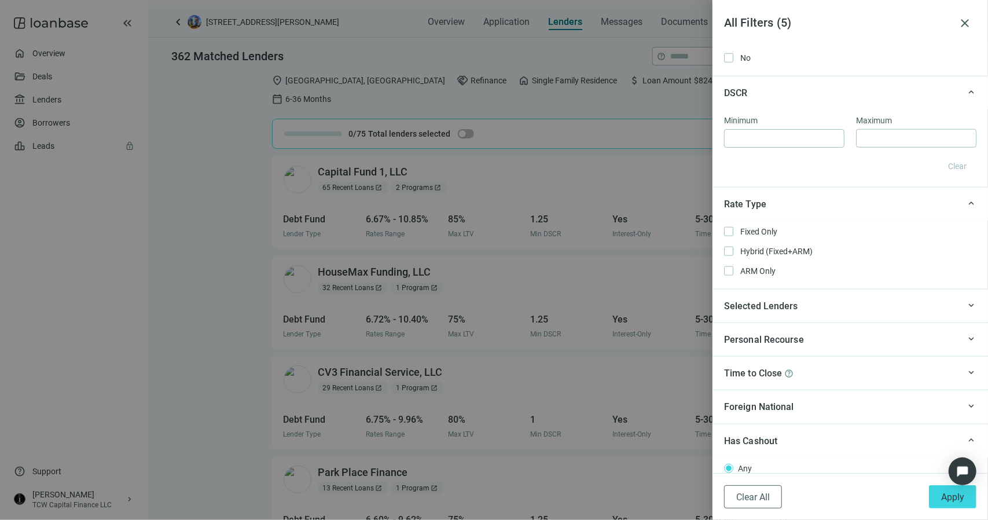
scroll to position [865, 0]
click at [942, 505] on button "Apply" at bounding box center [952, 496] width 47 height 23
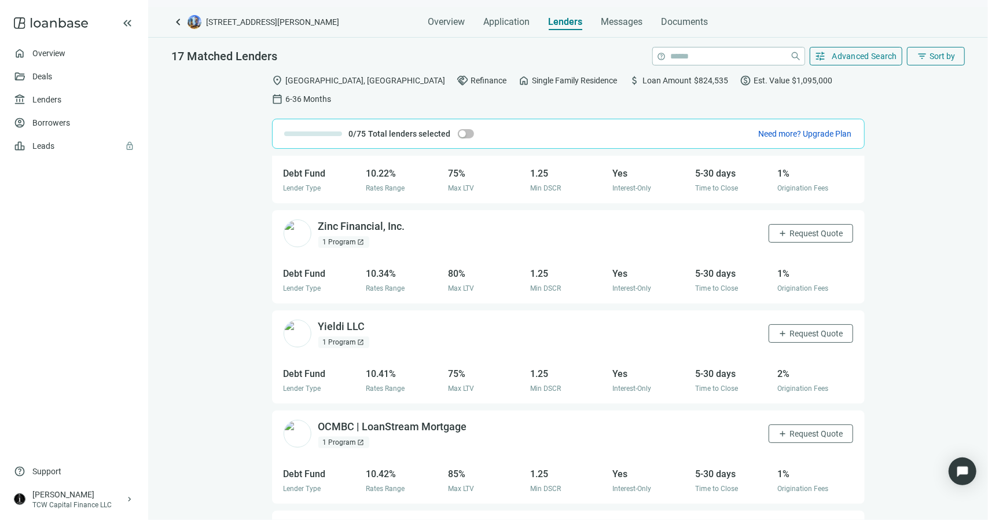
scroll to position [1194, 0]
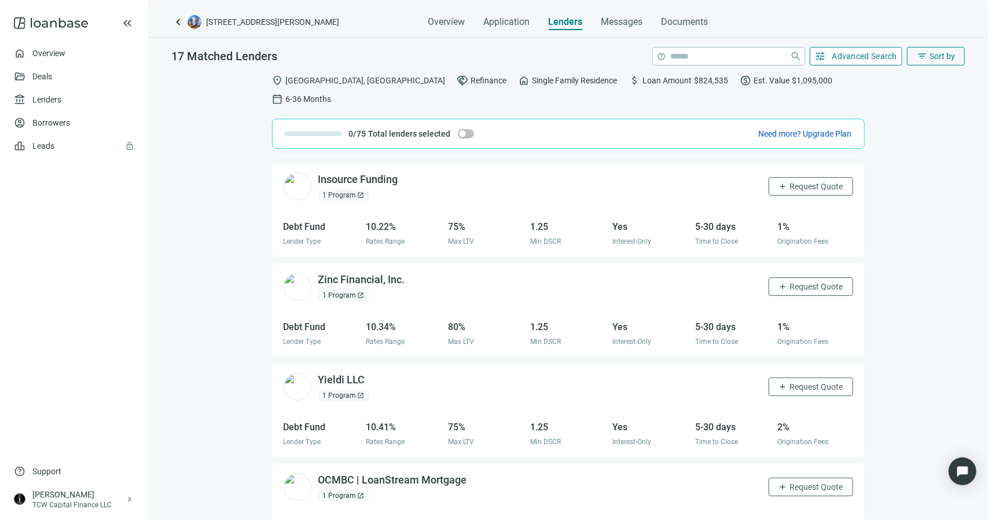
click at [829, 56] on button "tune Advanced Search" at bounding box center [856, 56] width 93 height 19
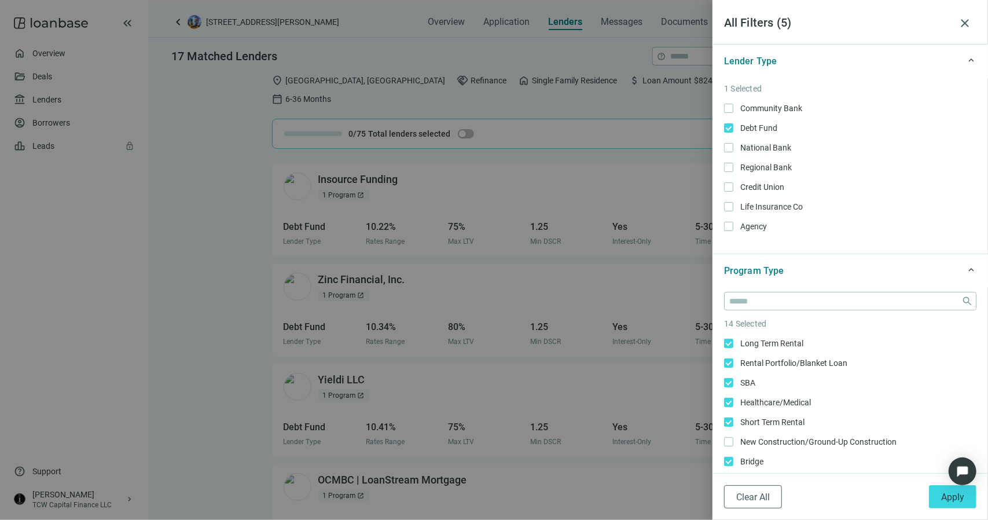
scroll to position [58, 0]
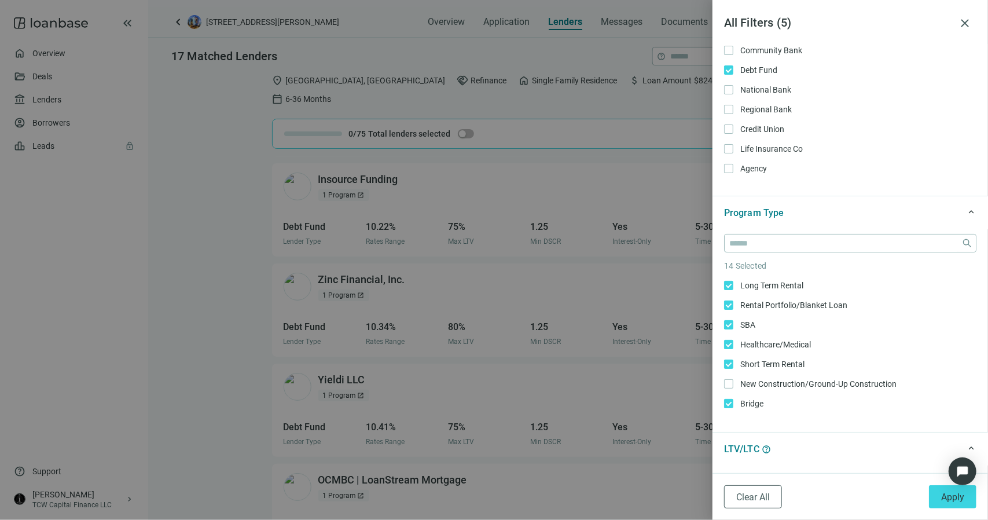
click at [744, 266] on article "14 Selected" at bounding box center [850, 265] width 252 height 13
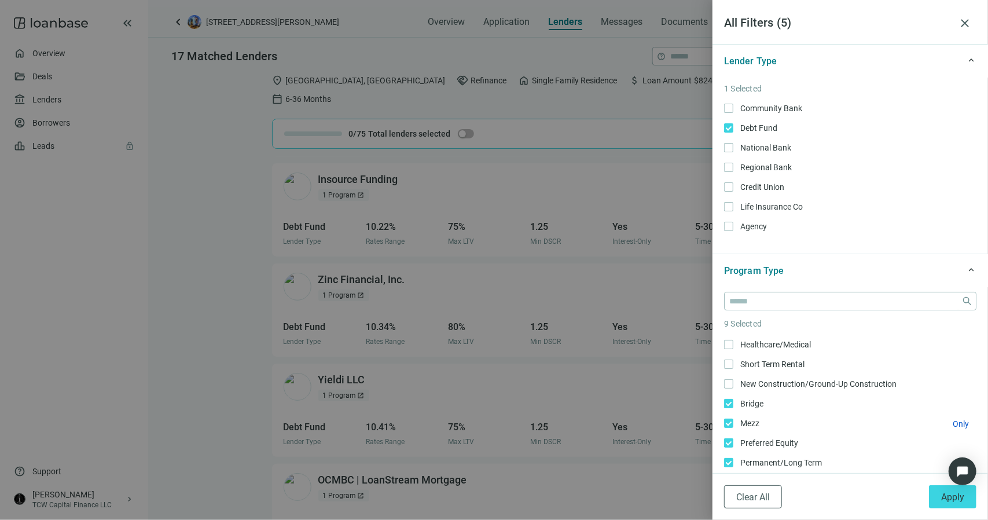
click at [733, 422] on span "Mezz Only" at bounding box center [748, 423] width 31 height 13
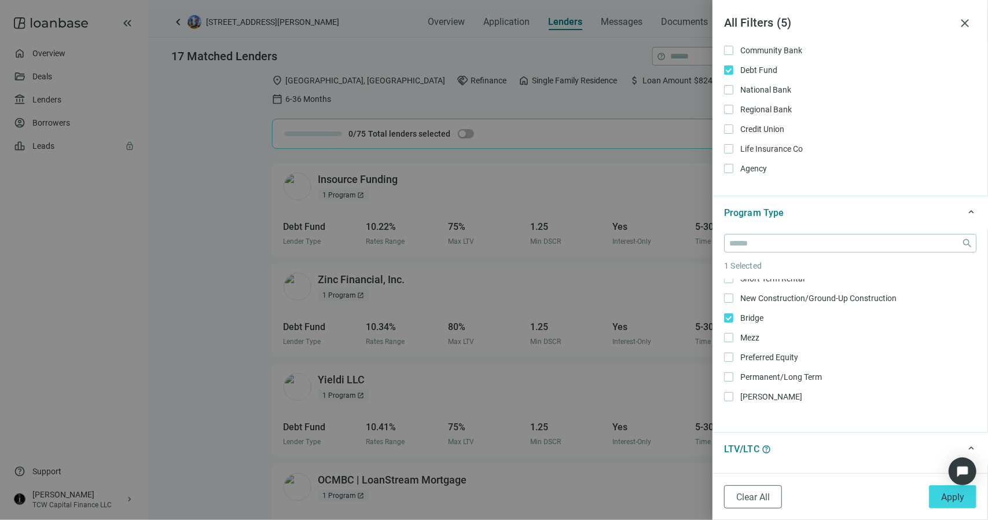
scroll to position [116, 0]
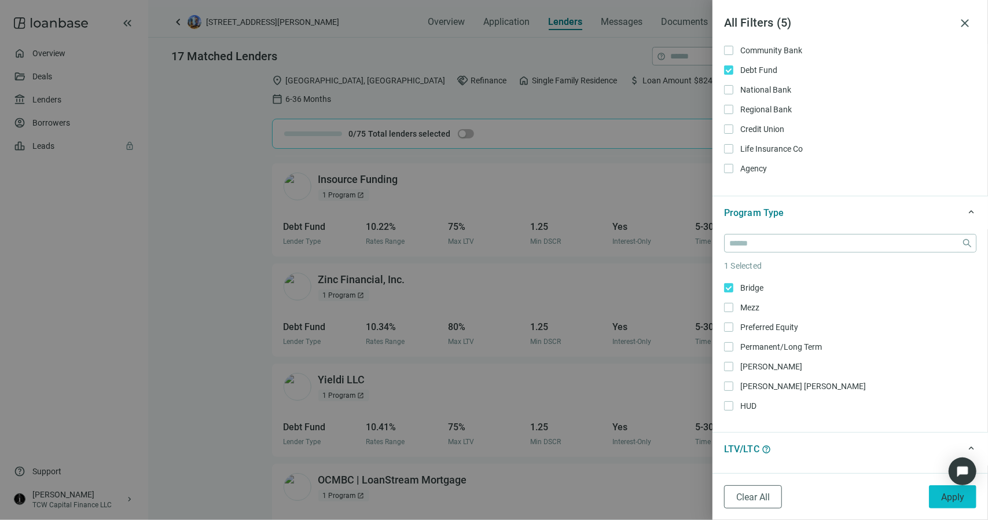
click at [939, 495] on button "Apply" at bounding box center [952, 496] width 47 height 23
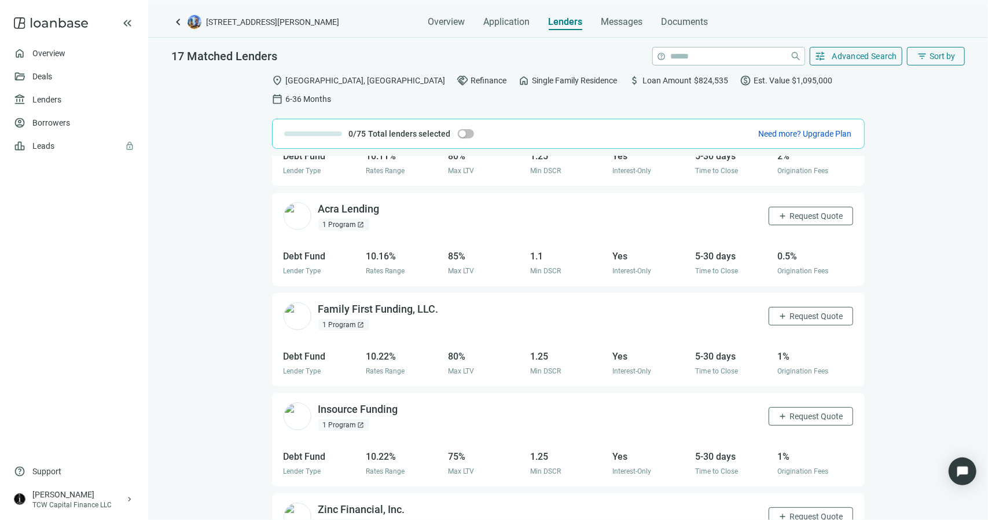
scroll to position [957, 0]
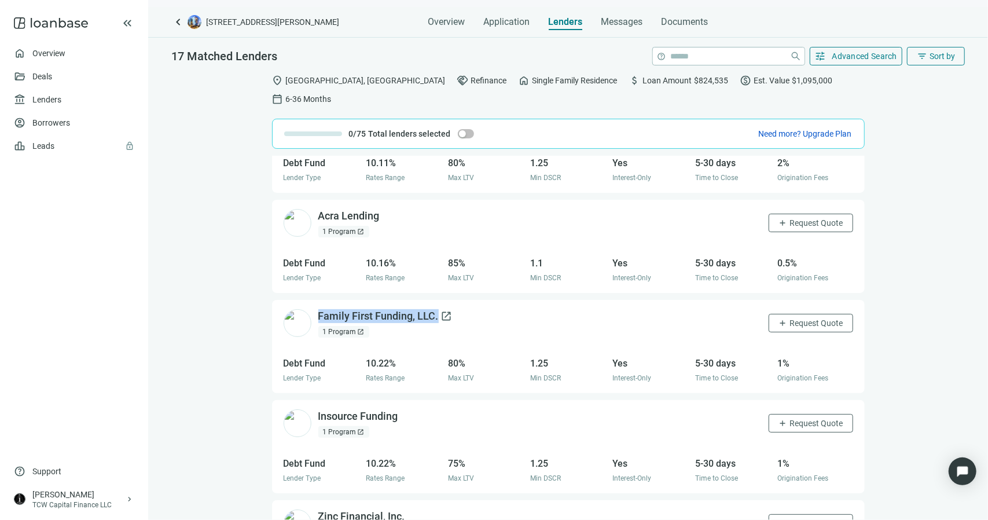
drag, startPoint x: 442, startPoint y: 295, endPoint x: 319, endPoint y: 293, distance: 122.7
click at [319, 300] on div "Family First Funding, LLC. open_in_new 1 Program open_in_new add Request Quote" at bounding box center [568, 323] width 593 height 47
click at [444, 310] on span "open_in_new" at bounding box center [447, 316] width 12 height 12
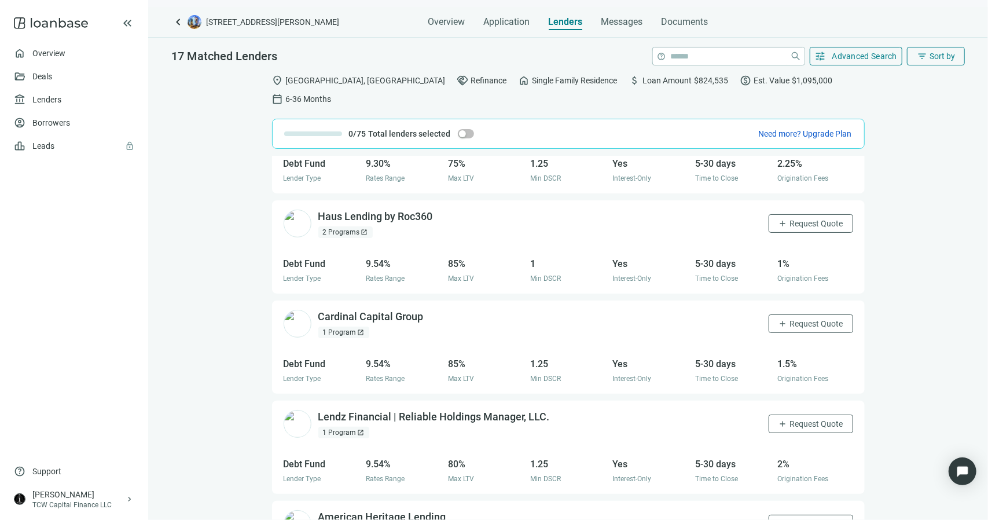
scroll to position [436, 0]
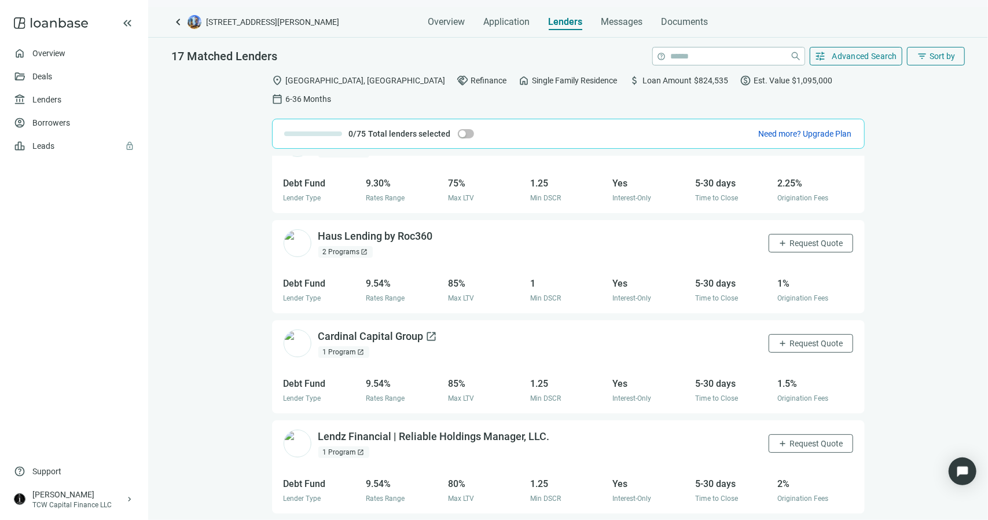
click at [430, 330] on span "open_in_new" at bounding box center [432, 336] width 12 height 12
click at [778, 339] on span "add" at bounding box center [782, 343] width 9 height 9
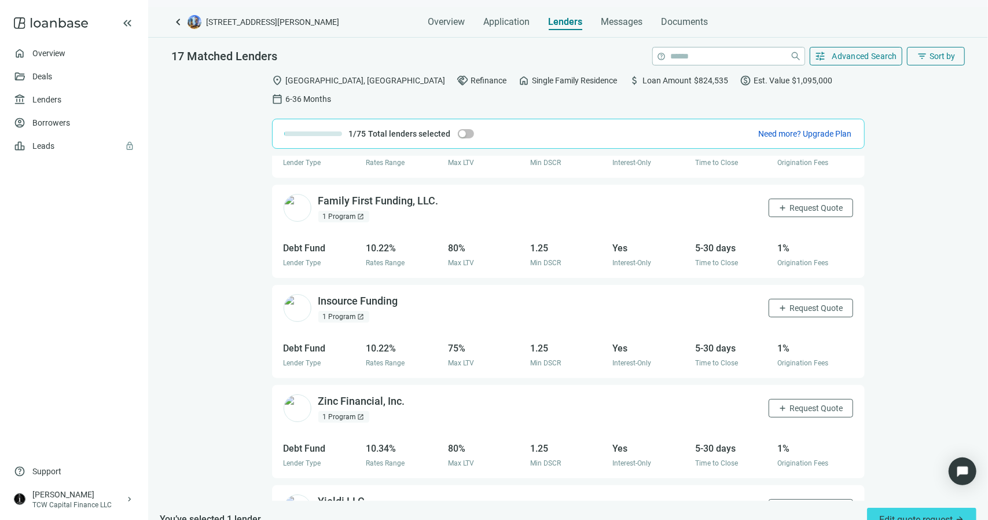
scroll to position [1073, 0]
click at [409, 295] on span "open_in_new" at bounding box center [406, 301] width 12 height 12
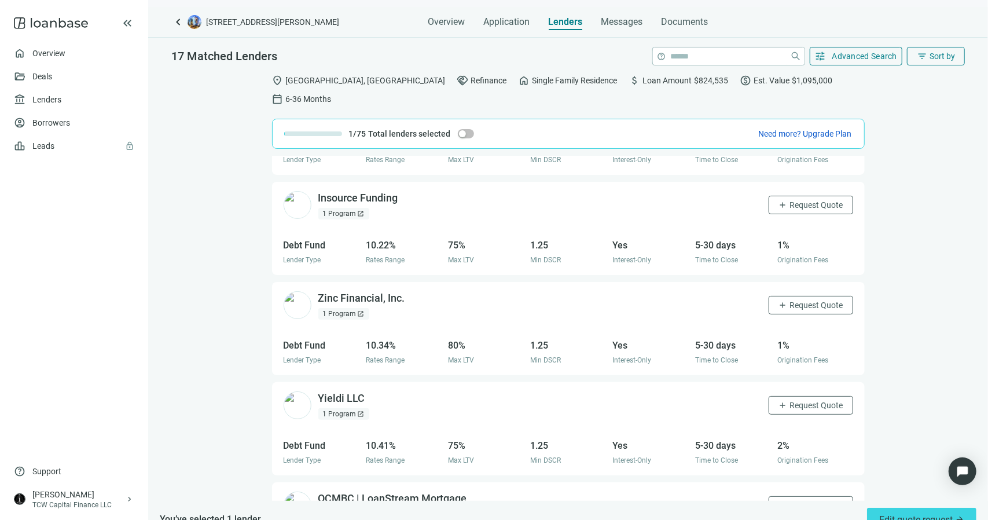
scroll to position [1189, 0]
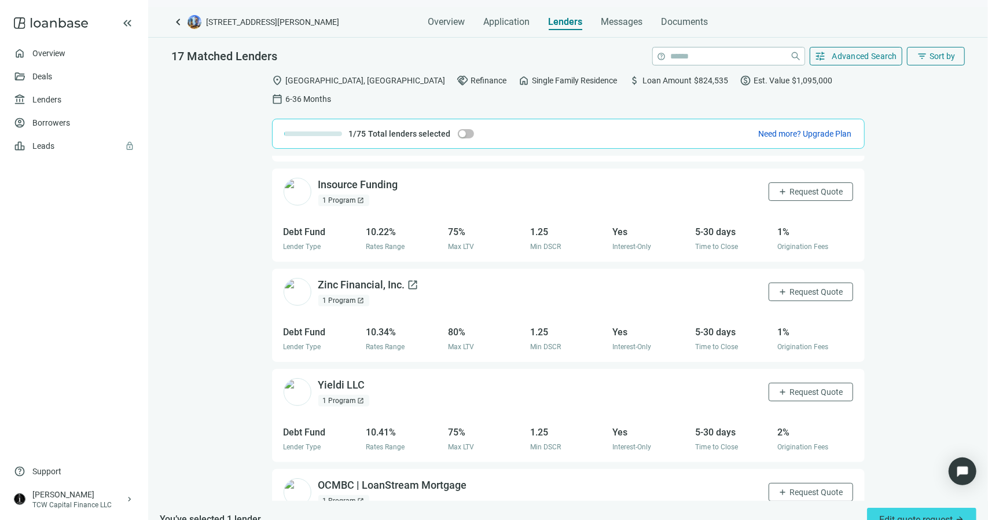
click at [418, 279] on span "open_in_new" at bounding box center [413, 285] width 12 height 12
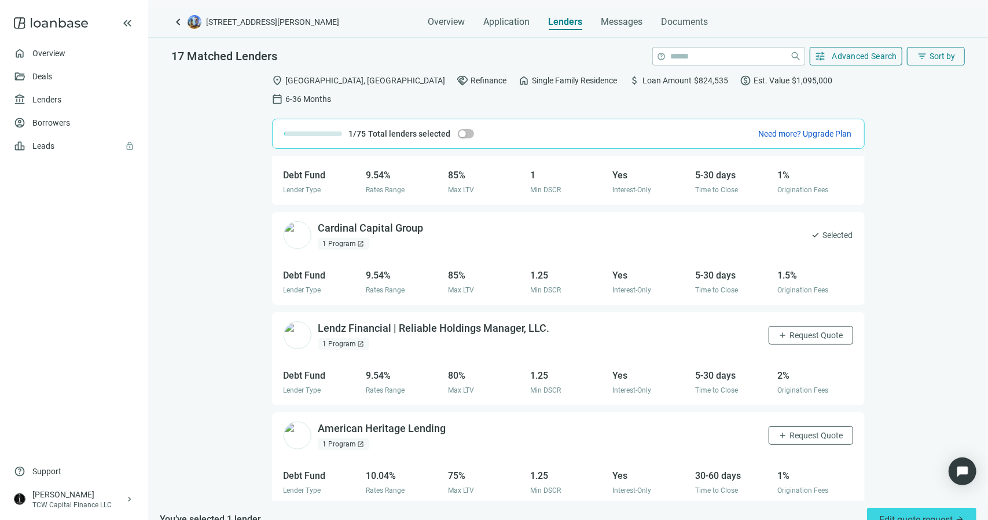
scroll to position [536, 0]
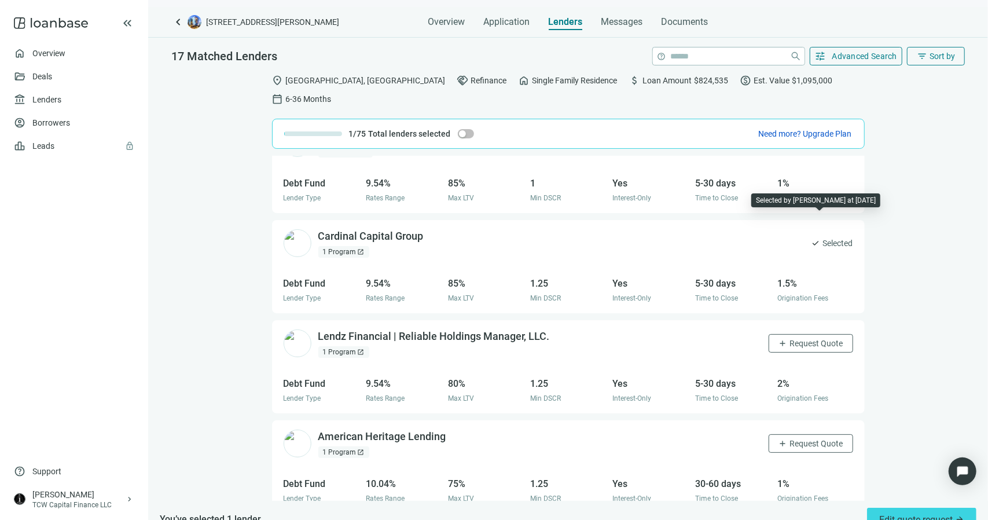
click at [811, 238] on span "check" at bounding box center [815, 242] width 9 height 9
click at [617, 21] on span "Messages" at bounding box center [622, 21] width 42 height 11
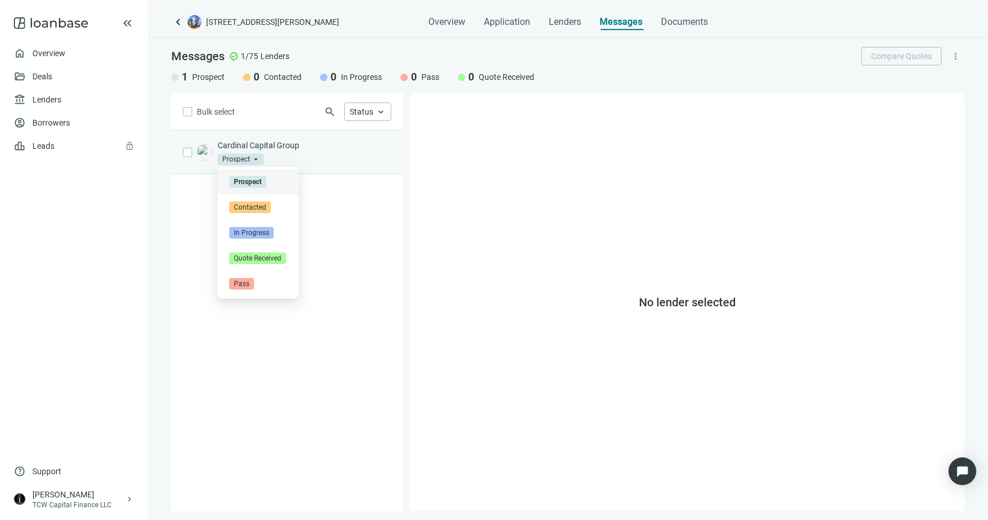
click at [255, 158] on span "Prospect" at bounding box center [241, 159] width 46 height 12
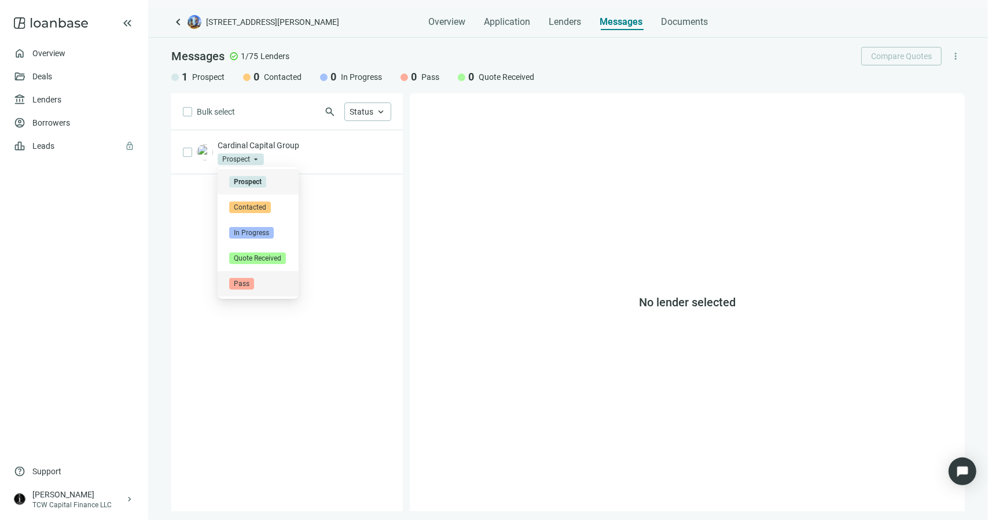
click at [240, 290] on div "Pass" at bounding box center [258, 283] width 81 height 25
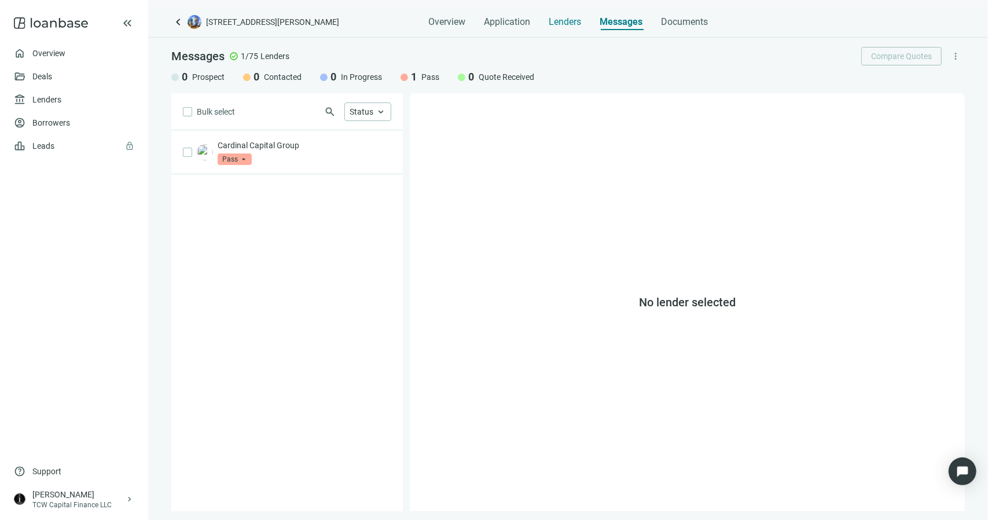
click at [569, 24] on span "Lenders" at bounding box center [565, 22] width 32 height 12
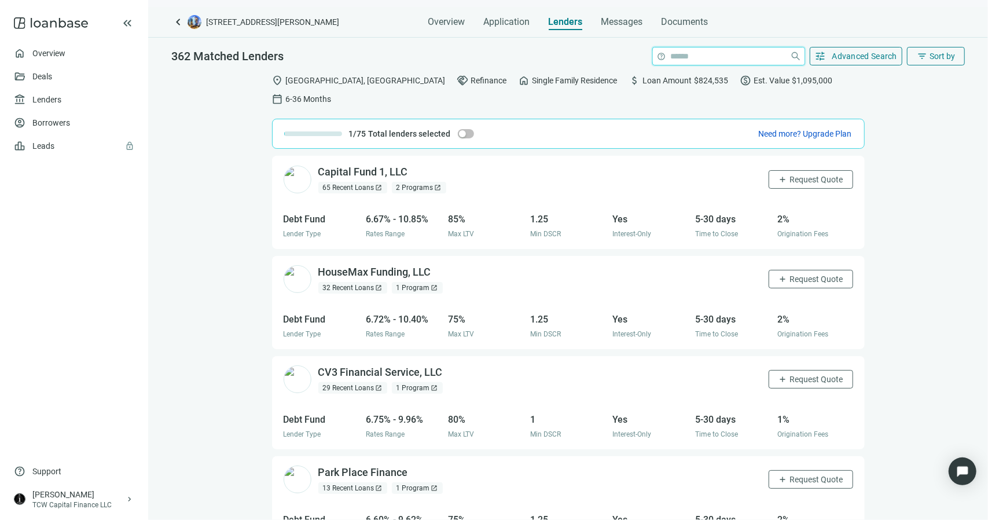
click at [706, 55] on input "search" at bounding box center [728, 55] width 115 height 17
click at [744, 156] on div "Capital Fund 1, LLC open_in_new 65 Recent Loans open_in_new 2 Programs open_in_…" at bounding box center [568, 179] width 593 height 47
click at [722, 56] on input "search" at bounding box center [728, 55] width 115 height 17
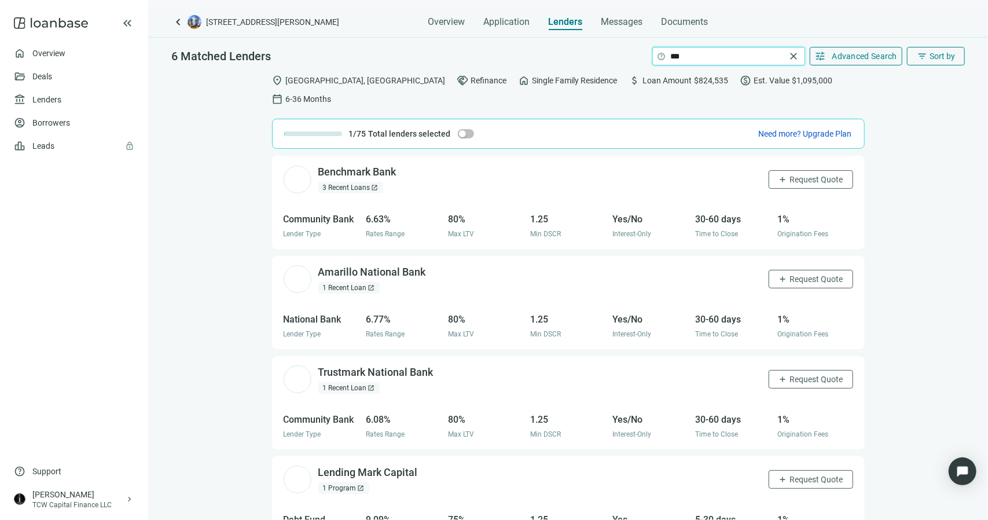
type input "*******"
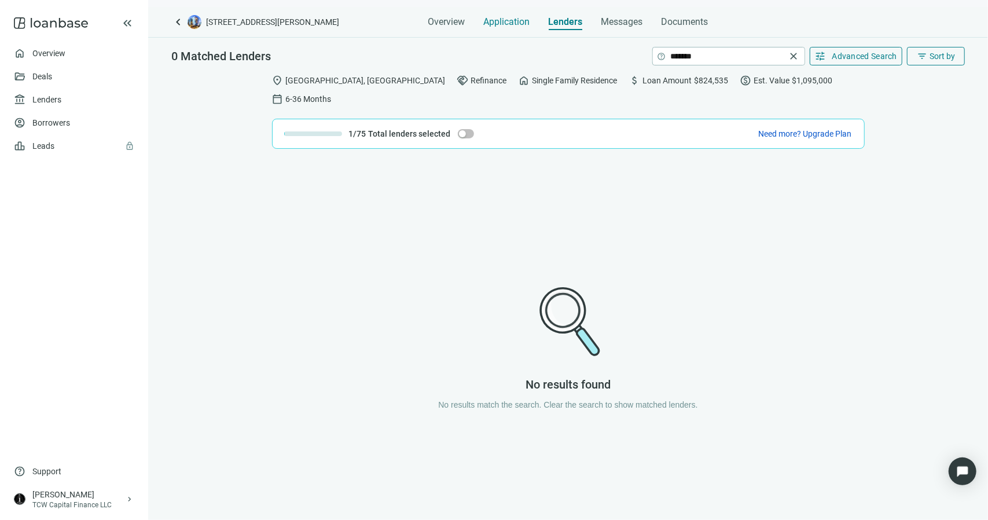
click at [509, 22] on span "Application" at bounding box center [507, 22] width 46 height 12
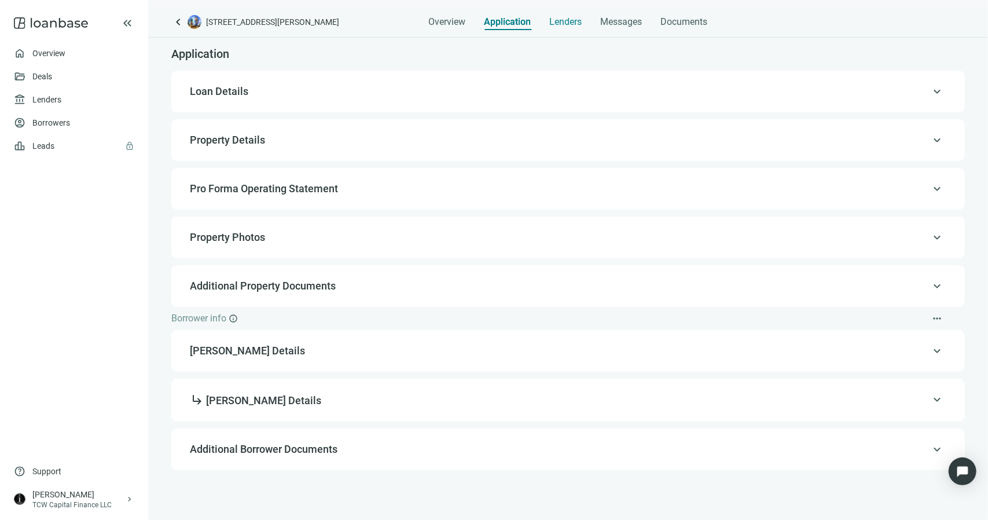
click at [568, 19] on span "Lenders" at bounding box center [566, 22] width 32 height 12
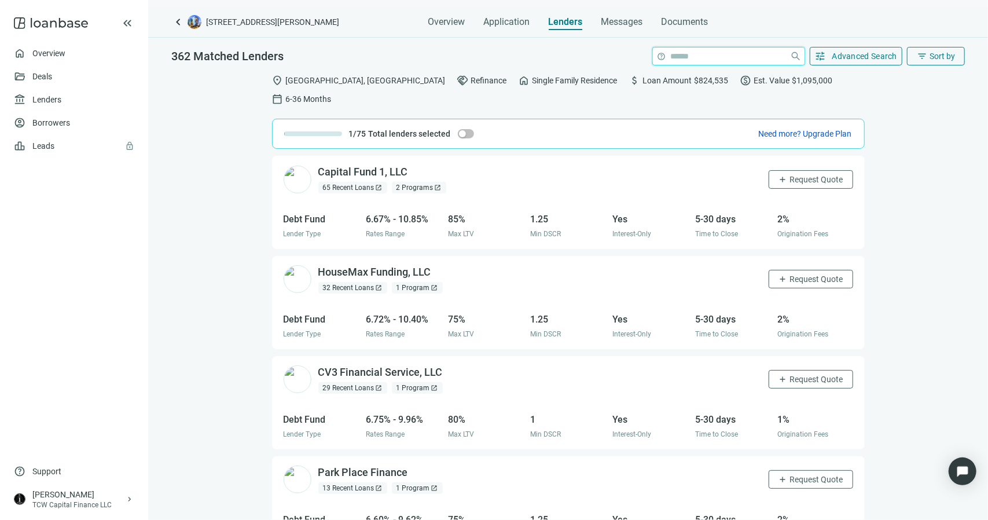
click at [711, 51] on input "search" at bounding box center [728, 55] width 115 height 17
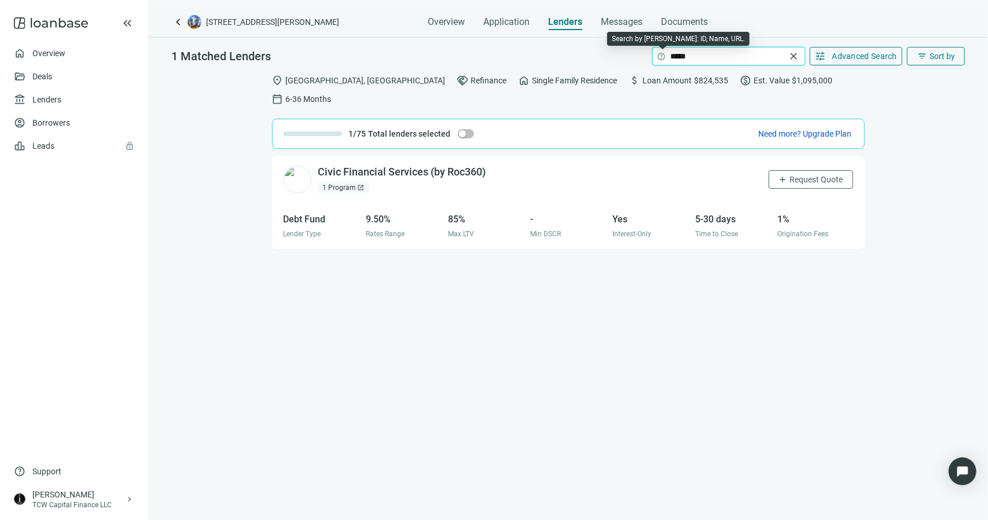
drag, startPoint x: 698, startPoint y: 57, endPoint x: 661, endPoint y: 58, distance: 37.6
click at [661, 58] on span "help ***** close" at bounding box center [729, 55] width 152 height 17
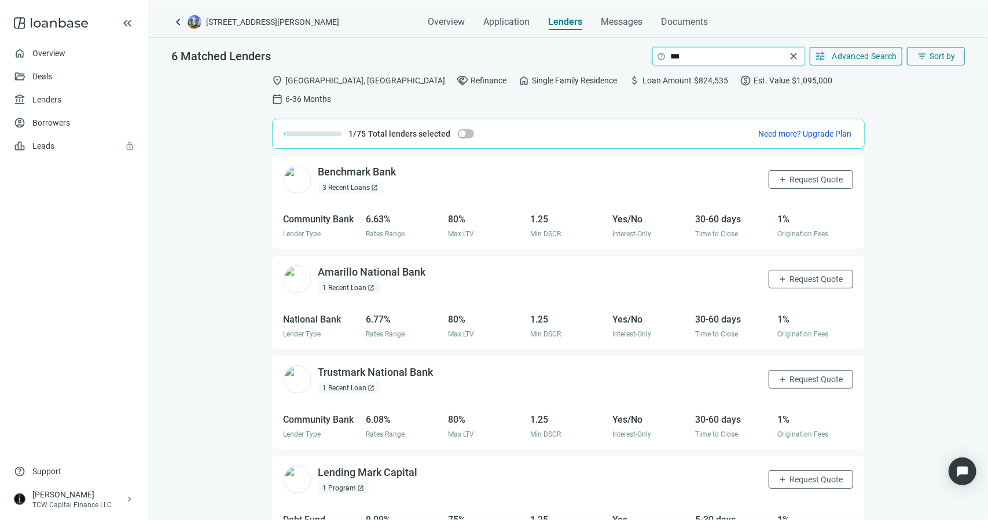
type input "*******"
click at [719, 61] on div "6 Matched Lenders help ******* close tune Advanced Search filter_list Sort by l…" at bounding box center [568, 288] width 840 height 500
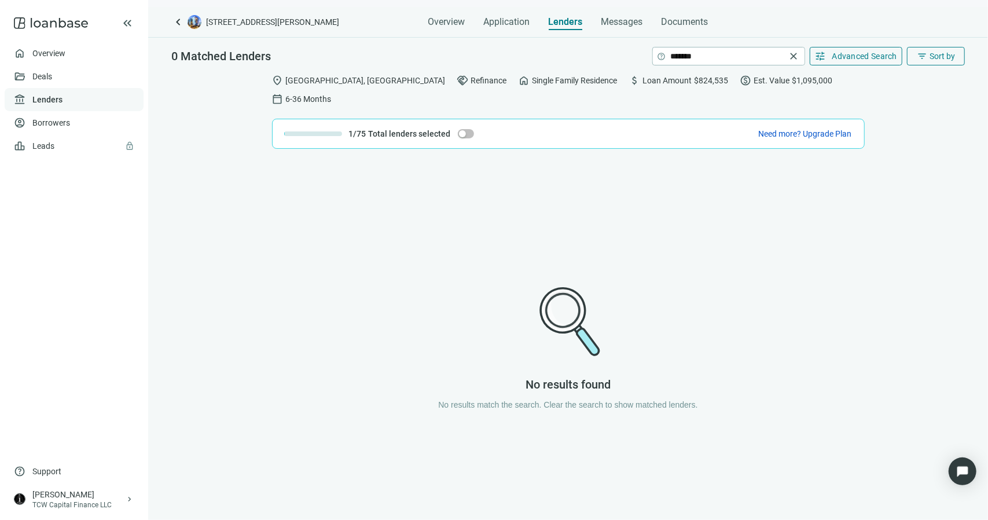
click at [42, 101] on link "Lenders" at bounding box center [47, 99] width 30 height 9
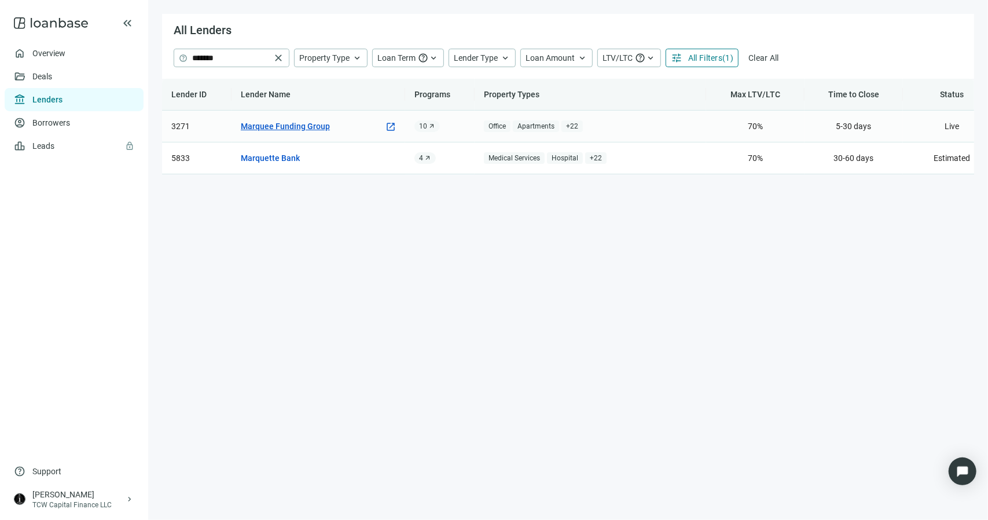
click at [300, 126] on link "Marquee Funding Group" at bounding box center [285, 126] width 89 height 13
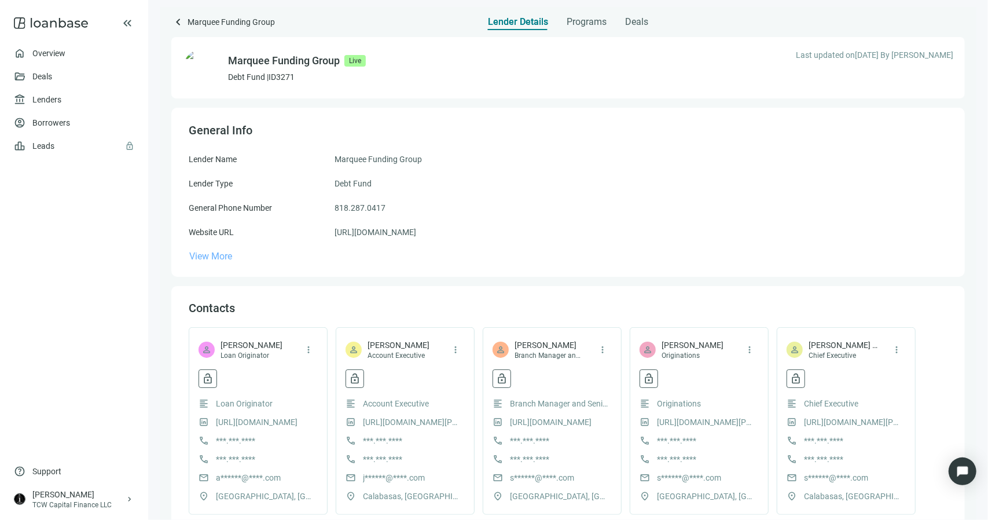
click at [218, 256] on span "View More" at bounding box center [210, 256] width 43 height 11
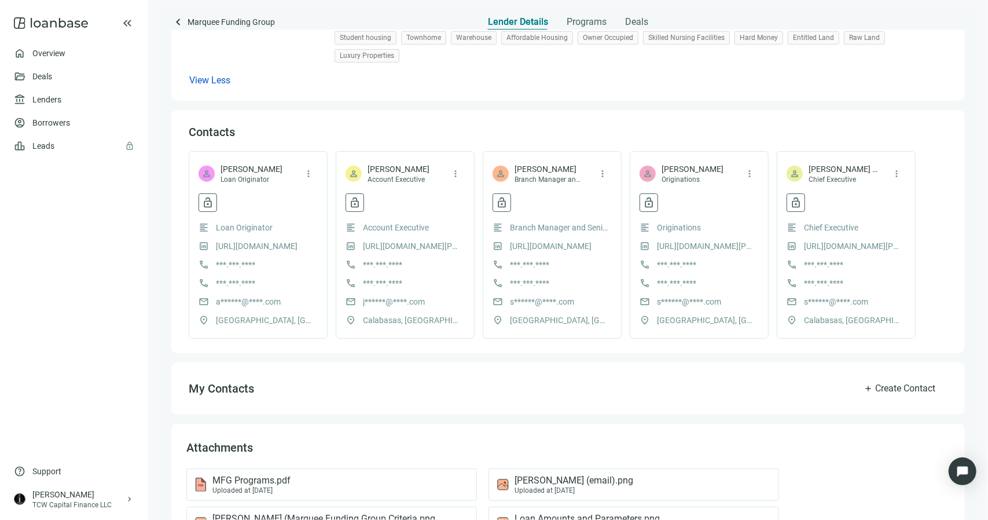
scroll to position [405, 0]
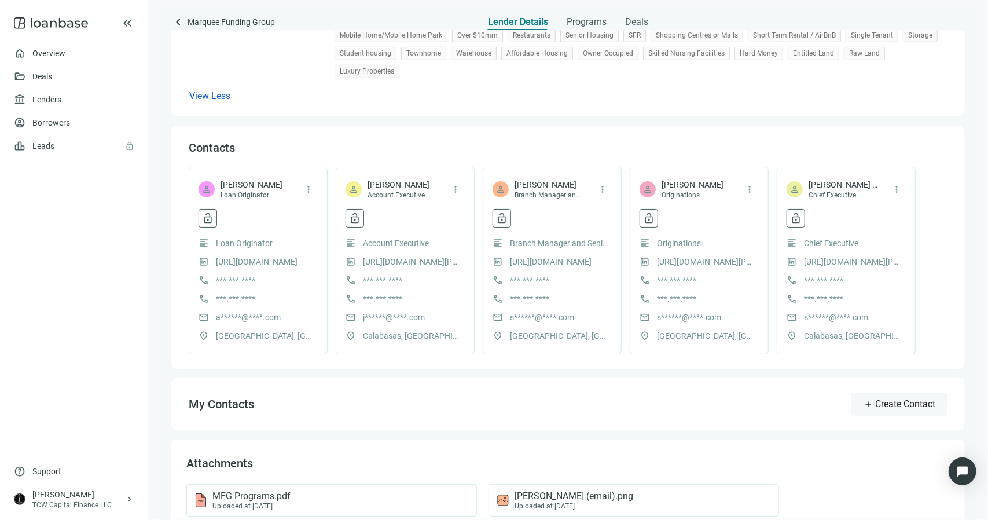
click at [875, 399] on span "Create Contact" at bounding box center [905, 403] width 60 height 11
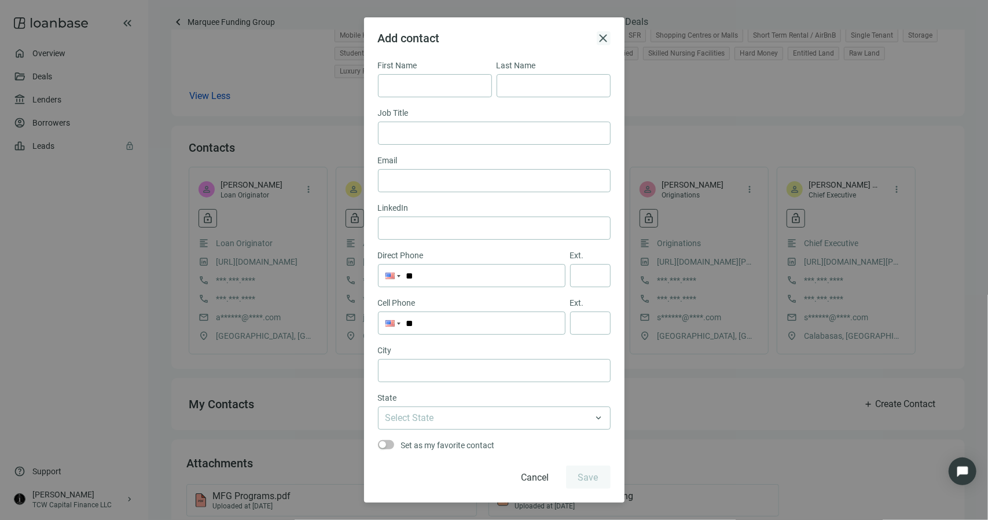
click at [603, 38] on span "close" at bounding box center [604, 38] width 14 height 14
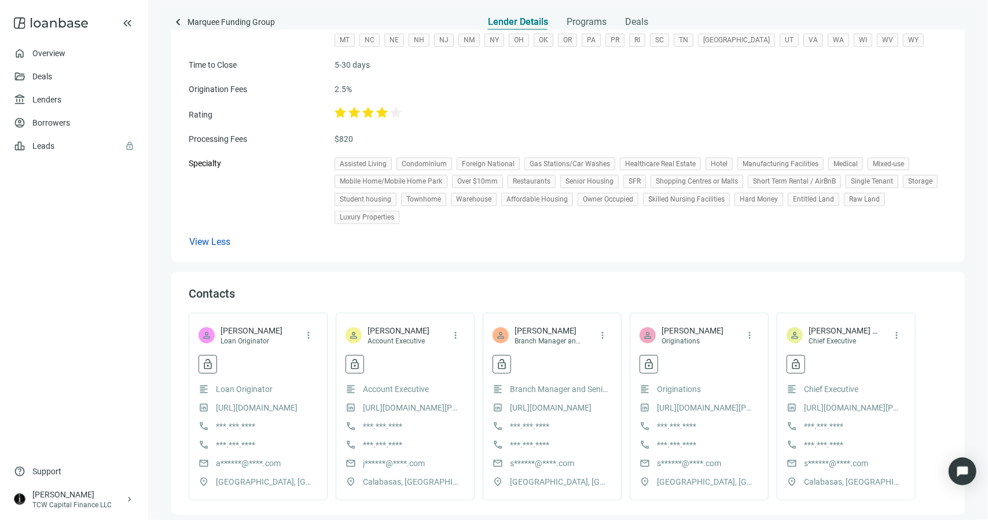
scroll to position [289, 0]
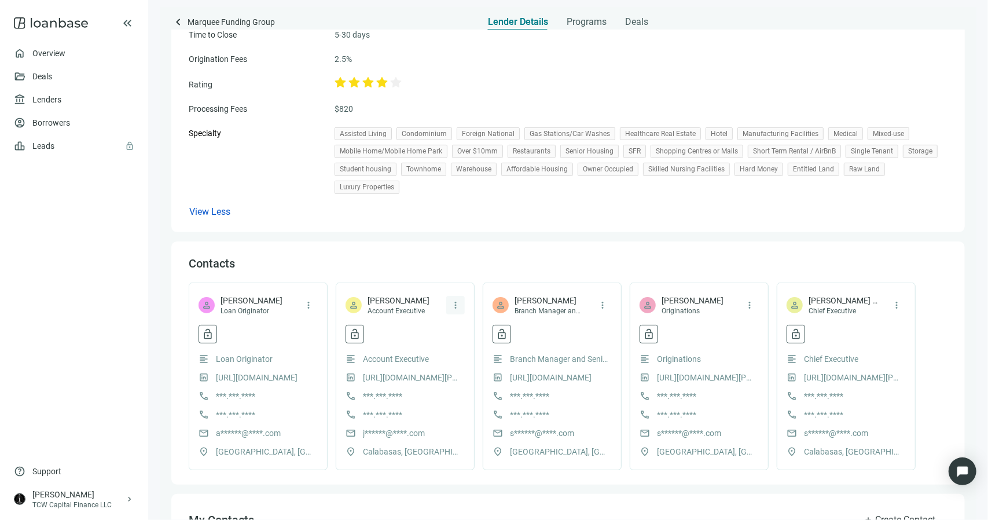
click at [456, 307] on span "more_vert" at bounding box center [455, 305] width 10 height 10
click at [483, 329] on span "Set as Favorite" at bounding box center [501, 329] width 53 height 9
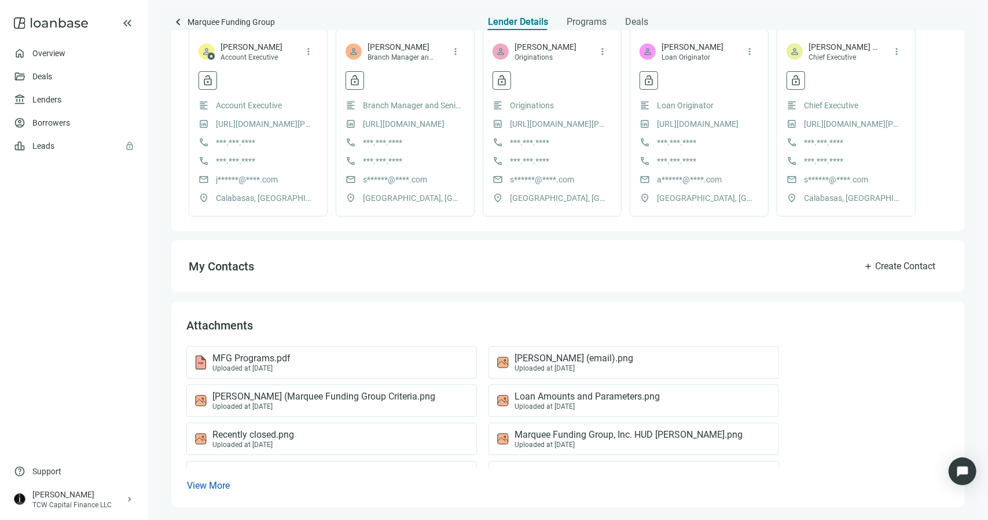
scroll to position [544, 0]
click at [225, 485] on span "View More" at bounding box center [208, 484] width 43 height 11
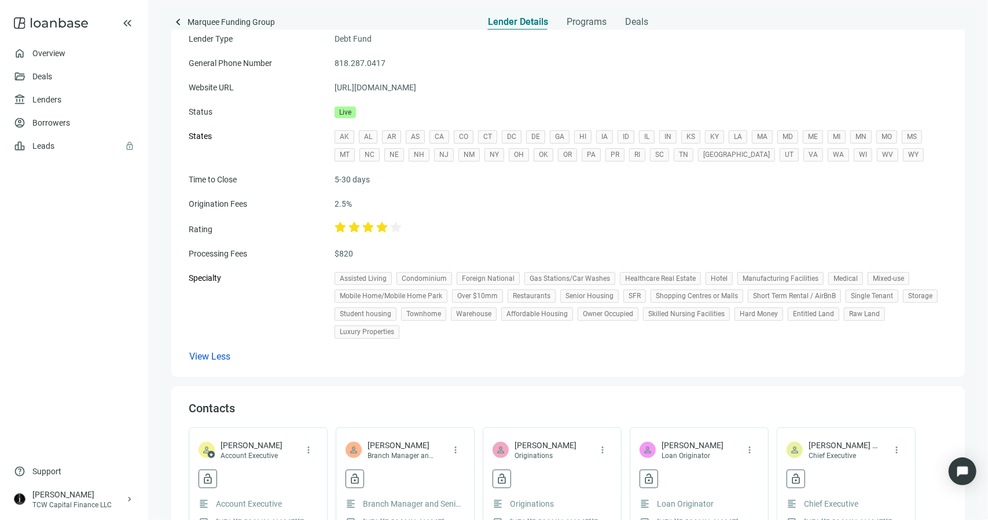
scroll to position [0, 0]
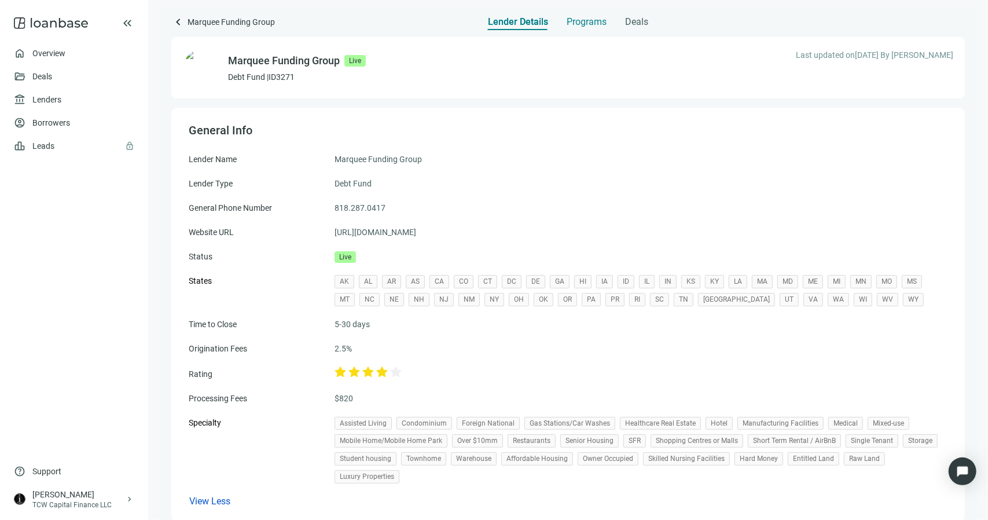
click at [590, 24] on span "Programs" at bounding box center [586, 22] width 40 height 12
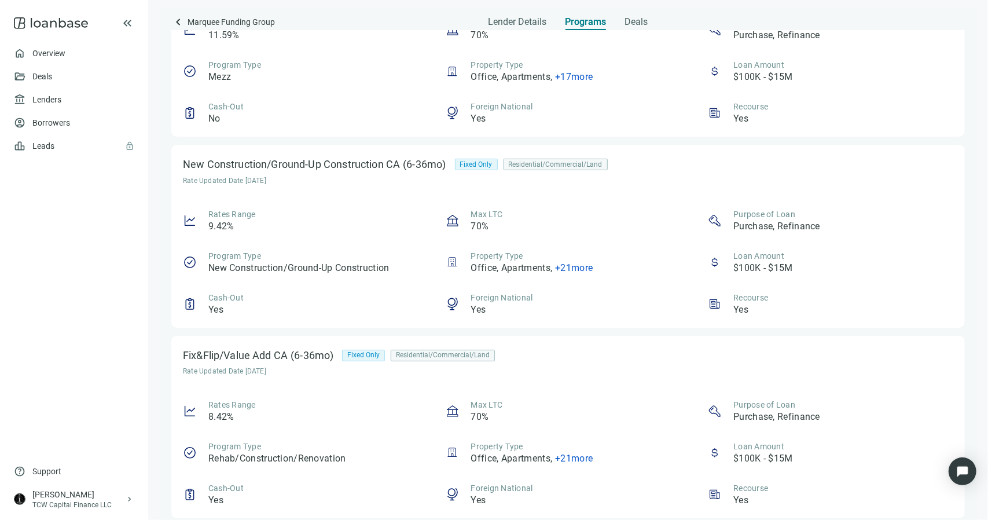
scroll to position [1445, 0]
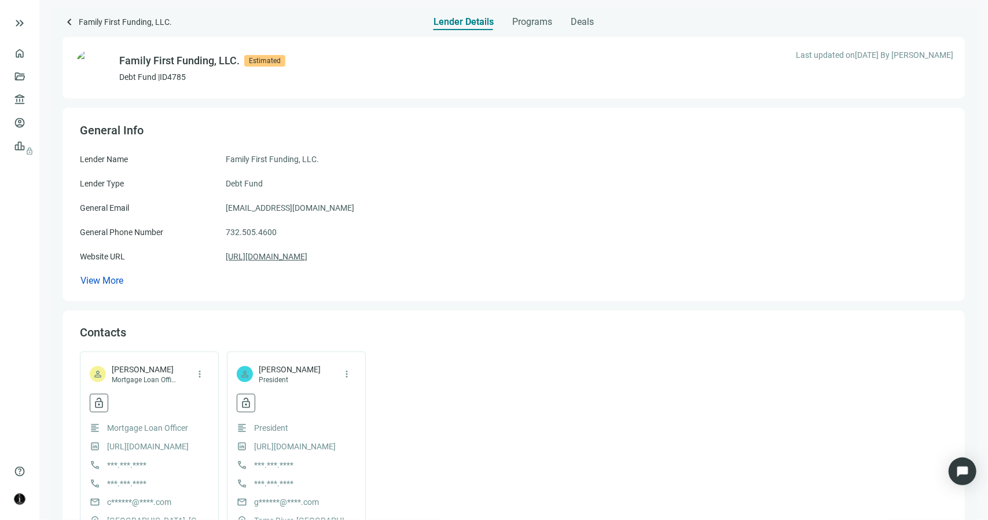
click at [278, 256] on link "https://fam1fund.com" at bounding box center [267, 256] width 82 height 13
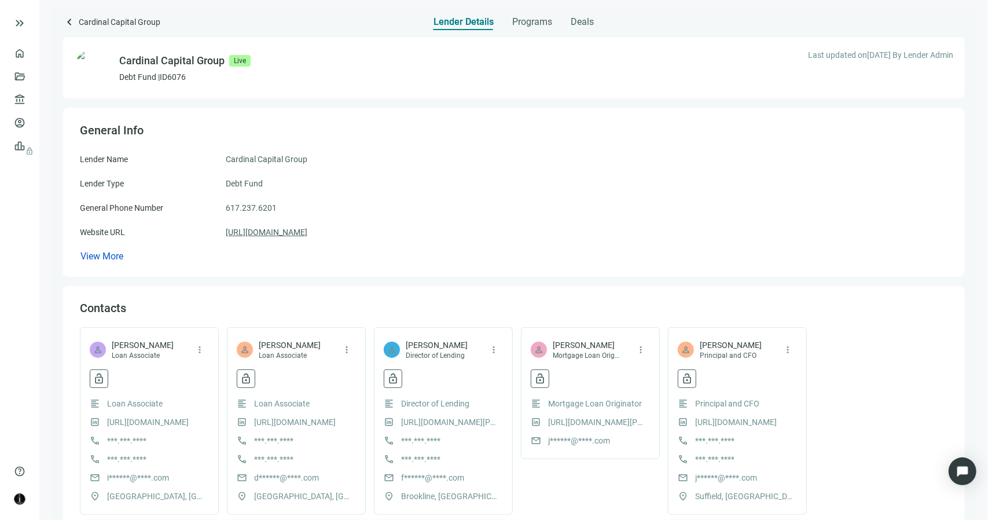
click at [296, 237] on link "https://ccgloans.com/" at bounding box center [267, 232] width 82 height 13
click at [534, 21] on span "Programs" at bounding box center [532, 22] width 40 height 12
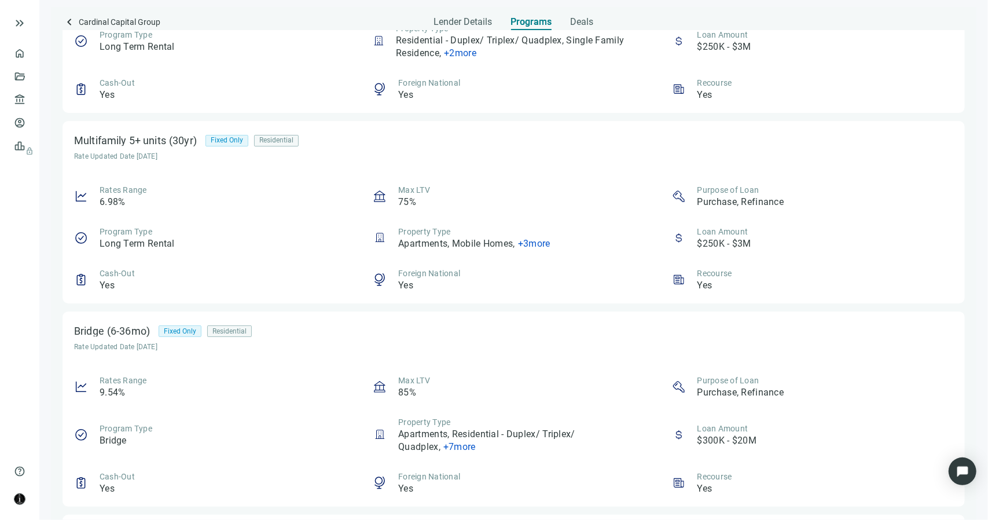
scroll to position [405, 0]
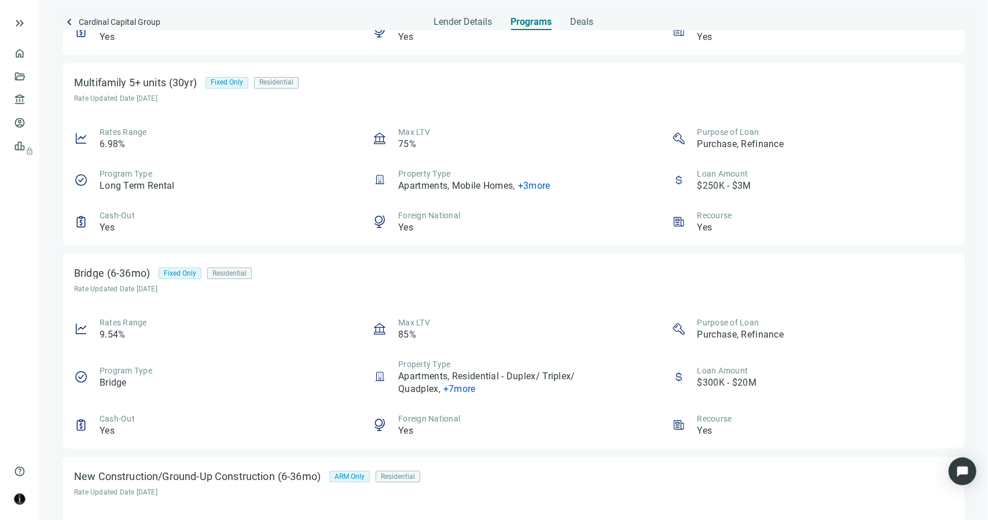
click at [466, 393] on span "+ 7 more" at bounding box center [459, 388] width 32 height 11
click at [445, 309] on div "Bridge (6-36mo) Fixed Only Residential Rate Updated Date 09.13.2025 Rates Range…" at bounding box center [513, 350] width 902 height 195
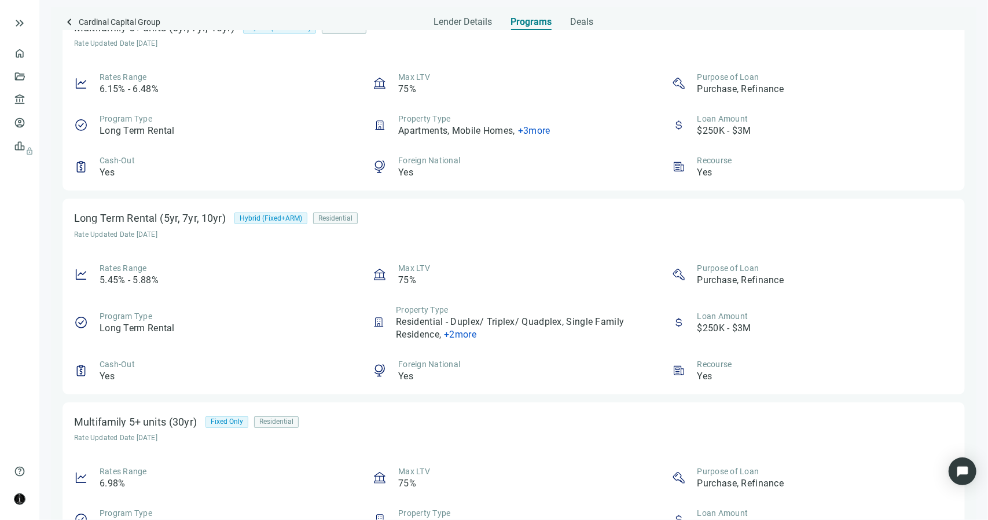
scroll to position [0, 0]
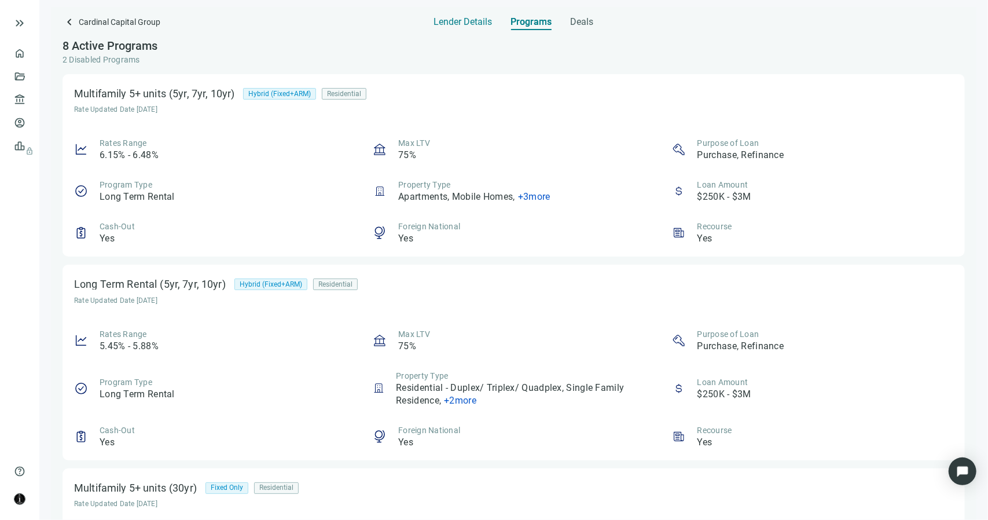
click at [474, 24] on span "Lender Details" at bounding box center [463, 22] width 58 height 12
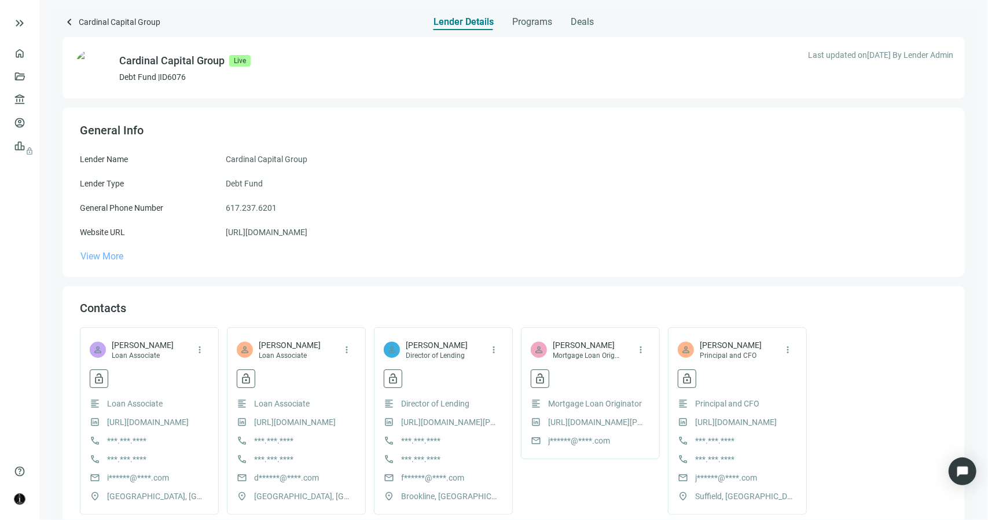
click at [95, 257] on span "View More" at bounding box center [101, 256] width 43 height 11
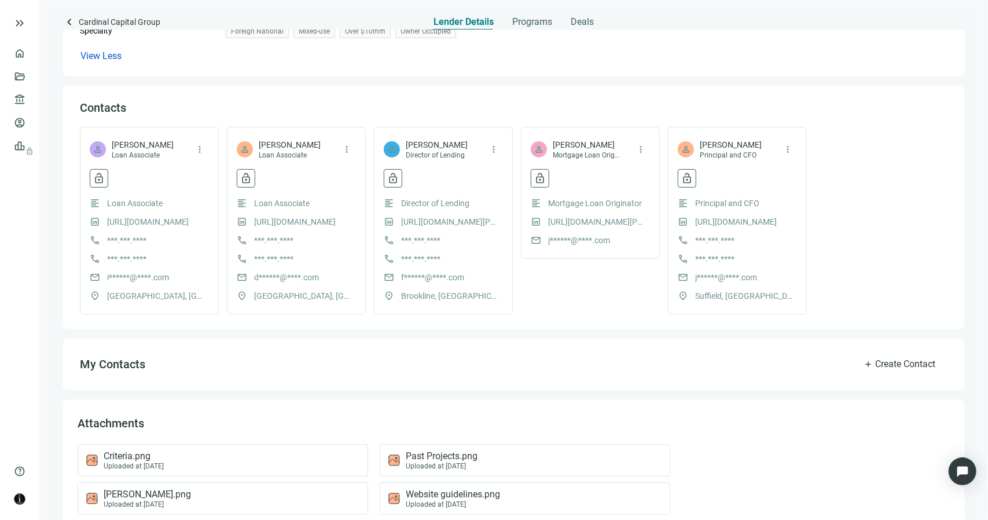
scroll to position [405, 0]
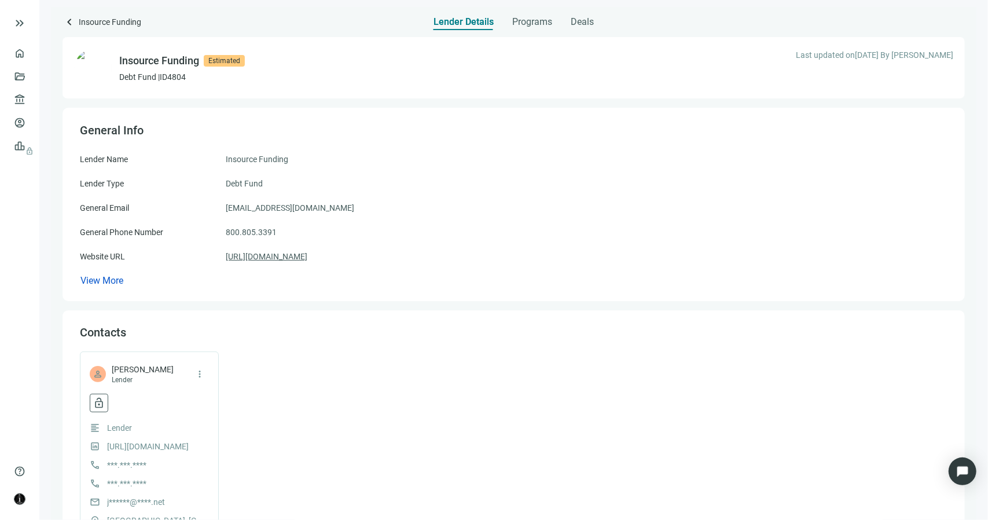
click at [297, 255] on link "[URL][DOMAIN_NAME]" at bounding box center [267, 256] width 82 height 13
click at [112, 282] on span "View More" at bounding box center [101, 280] width 43 height 11
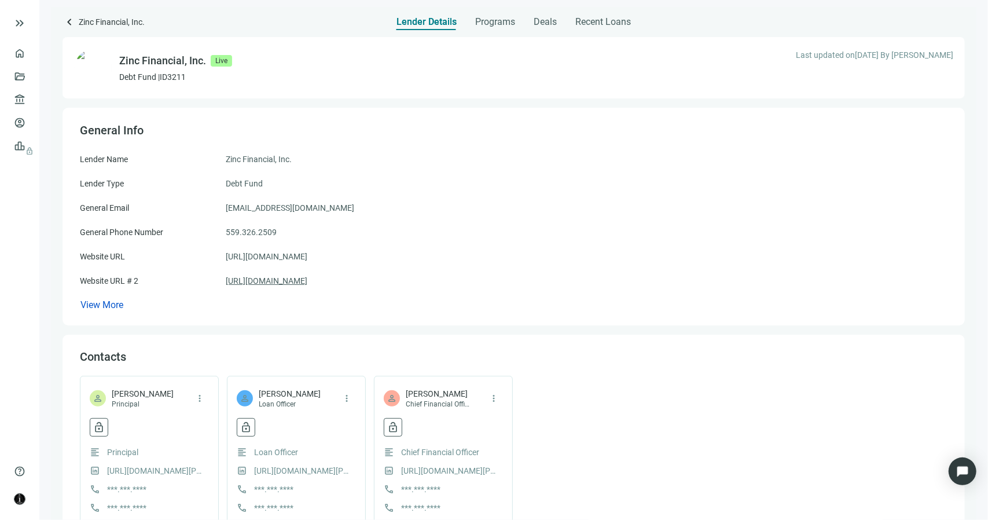
click at [297, 282] on link "https://zincfinancial.com" at bounding box center [267, 280] width 82 height 13
click at [29, 72] on link "Deals" at bounding box center [39, 76] width 21 height 9
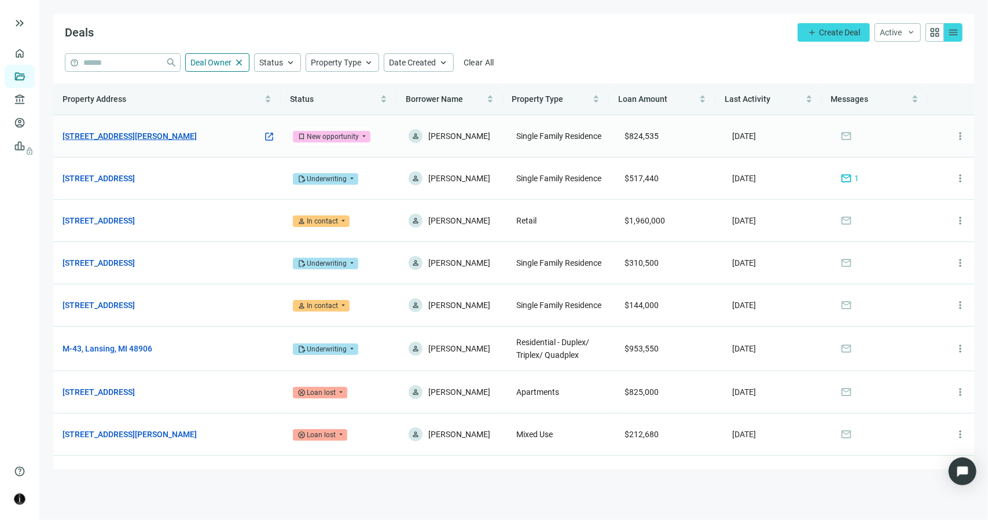
click at [153, 135] on link "4313 Fannin Dr, Irving, TX 75038" at bounding box center [129, 136] width 134 height 13
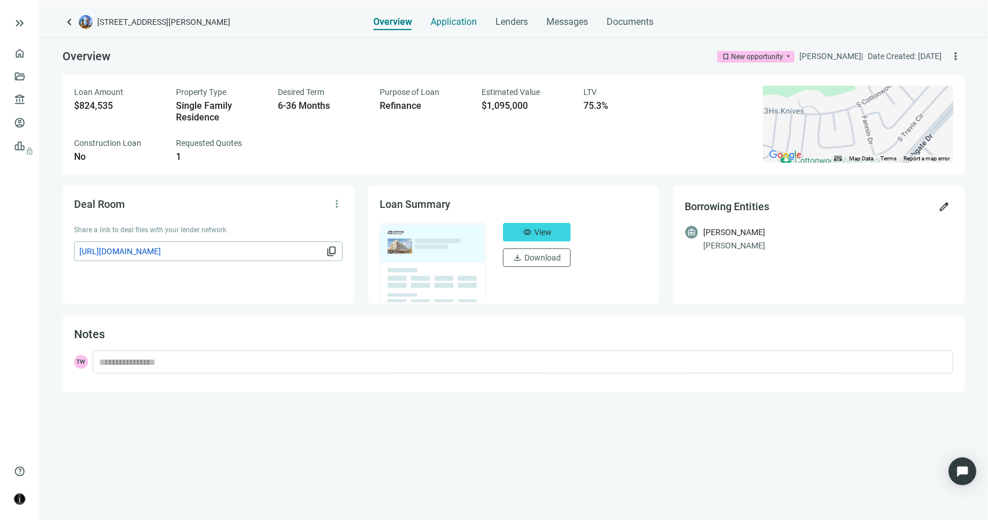
click at [464, 21] on span "Application" at bounding box center [454, 22] width 46 height 12
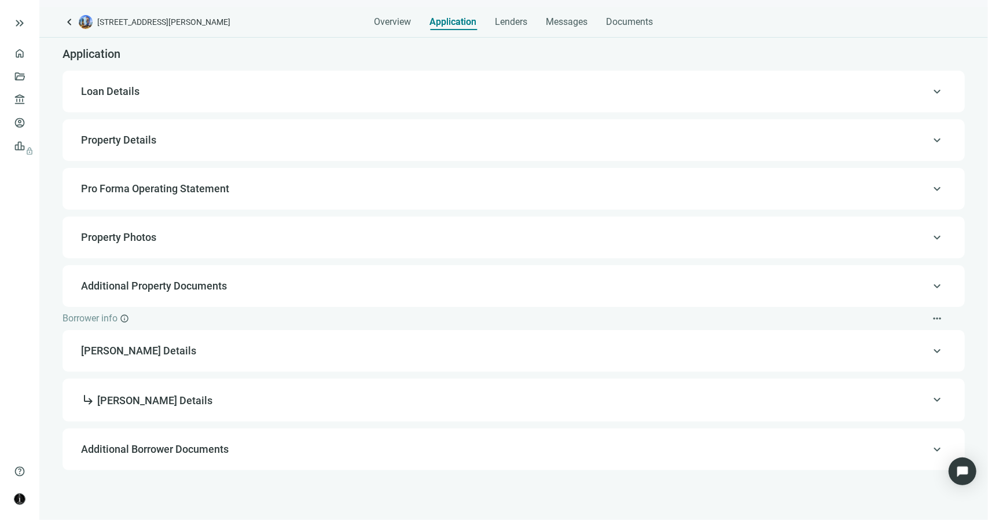
click at [128, 191] on span "Pro Forma Operating Statement" at bounding box center [155, 188] width 148 height 12
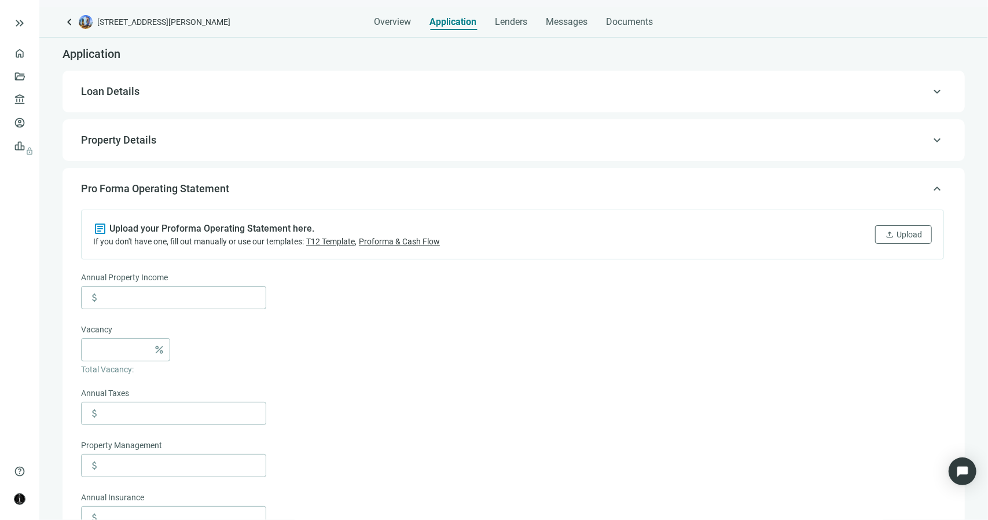
click at [127, 143] on span "Property Details" at bounding box center [118, 140] width 75 height 12
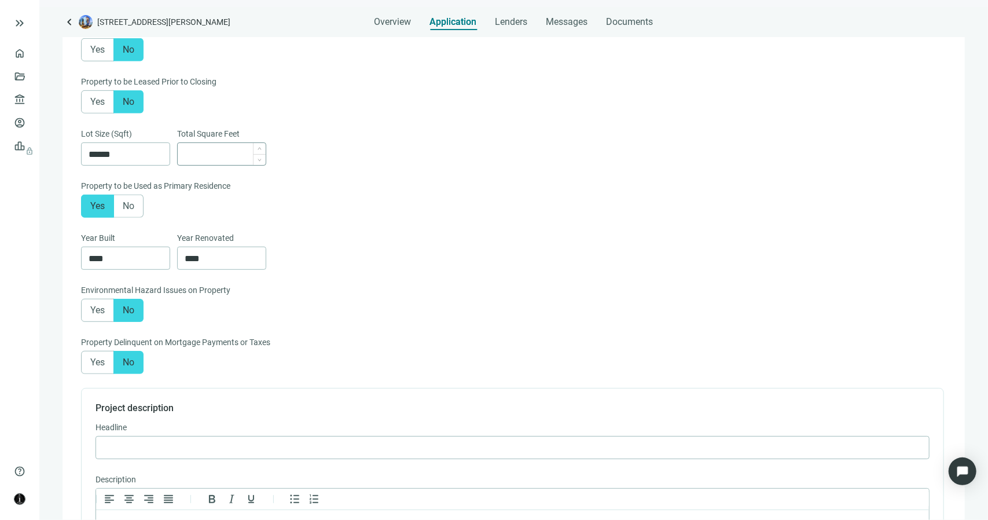
scroll to position [487, 0]
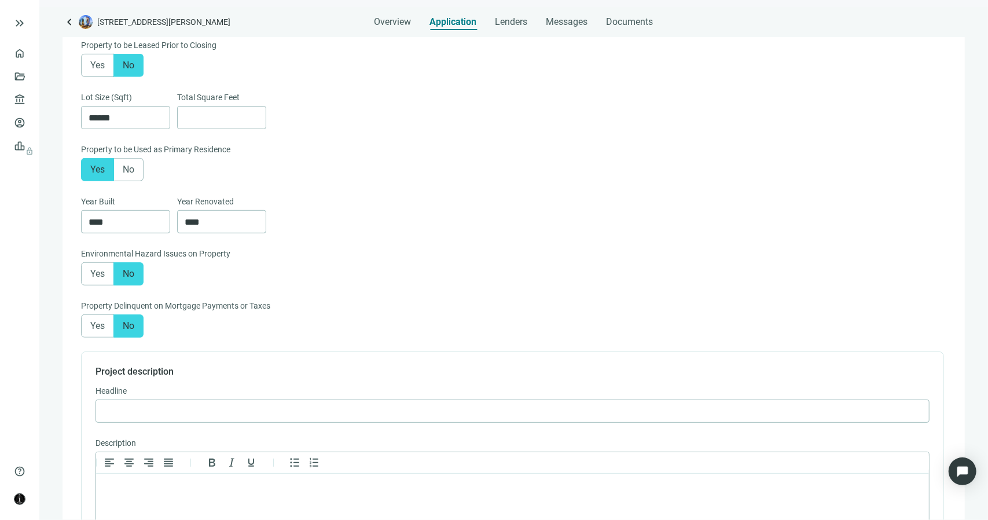
click at [138, 182] on form "Property Type* Single Family Residence keyboard_arrow_down Property Subtype Sin…" at bounding box center [512, 140] width 863 height 932
click at [130, 174] on span "No" at bounding box center [129, 169] width 12 height 11
click at [896, 500] on span "Save & Continue" at bounding box center [893, 500] width 58 height 9
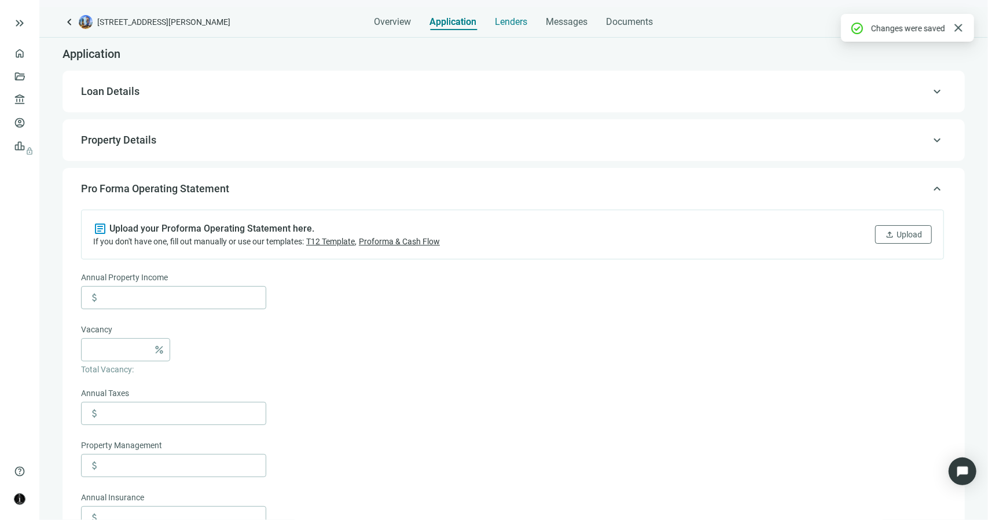
click at [505, 23] on span "Lenders" at bounding box center [511, 22] width 32 height 12
